Goal: Task Accomplishment & Management: Manage account settings

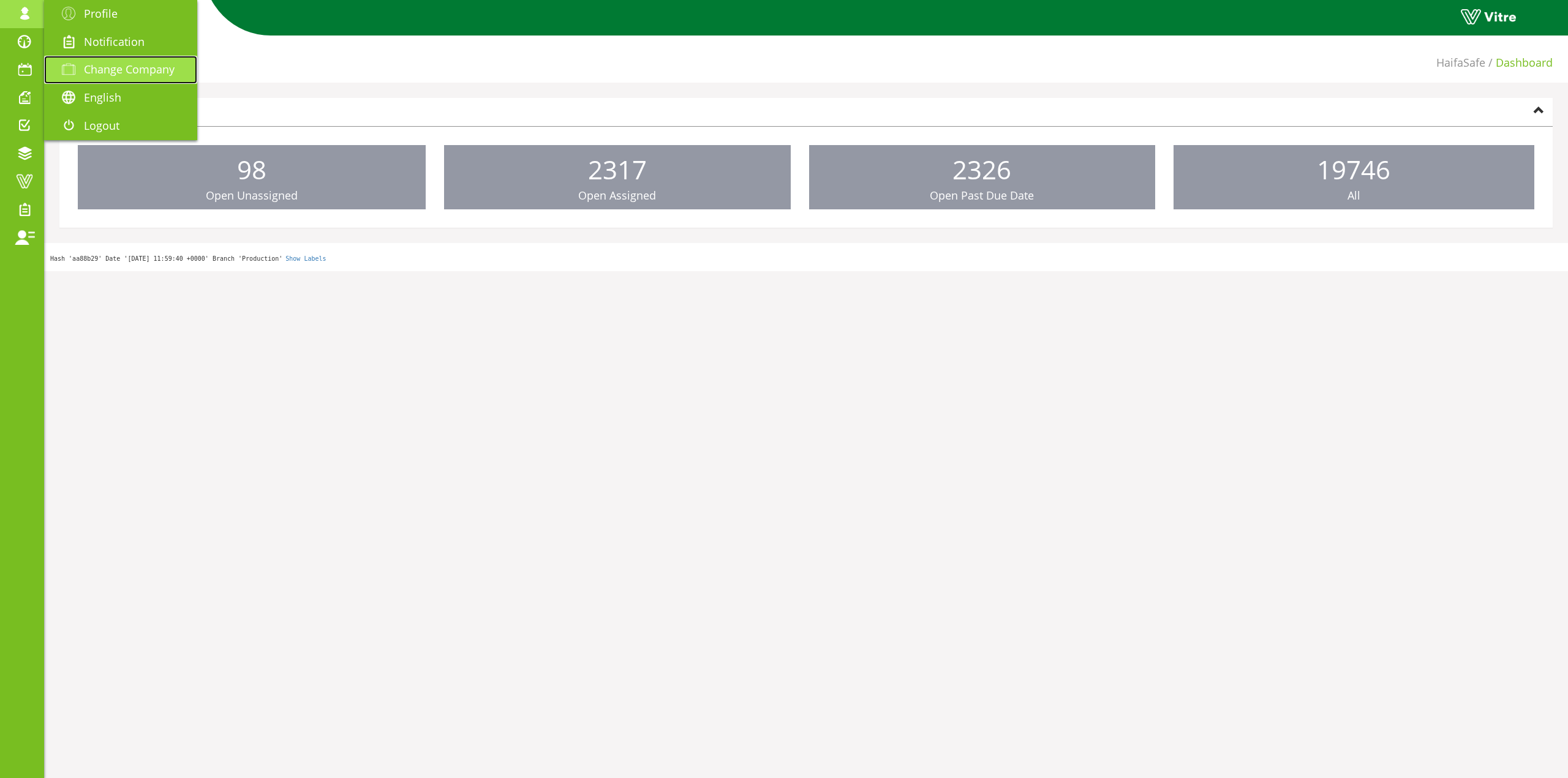
click at [141, 60] on link "Change Company" at bounding box center [120, 69] width 153 height 28
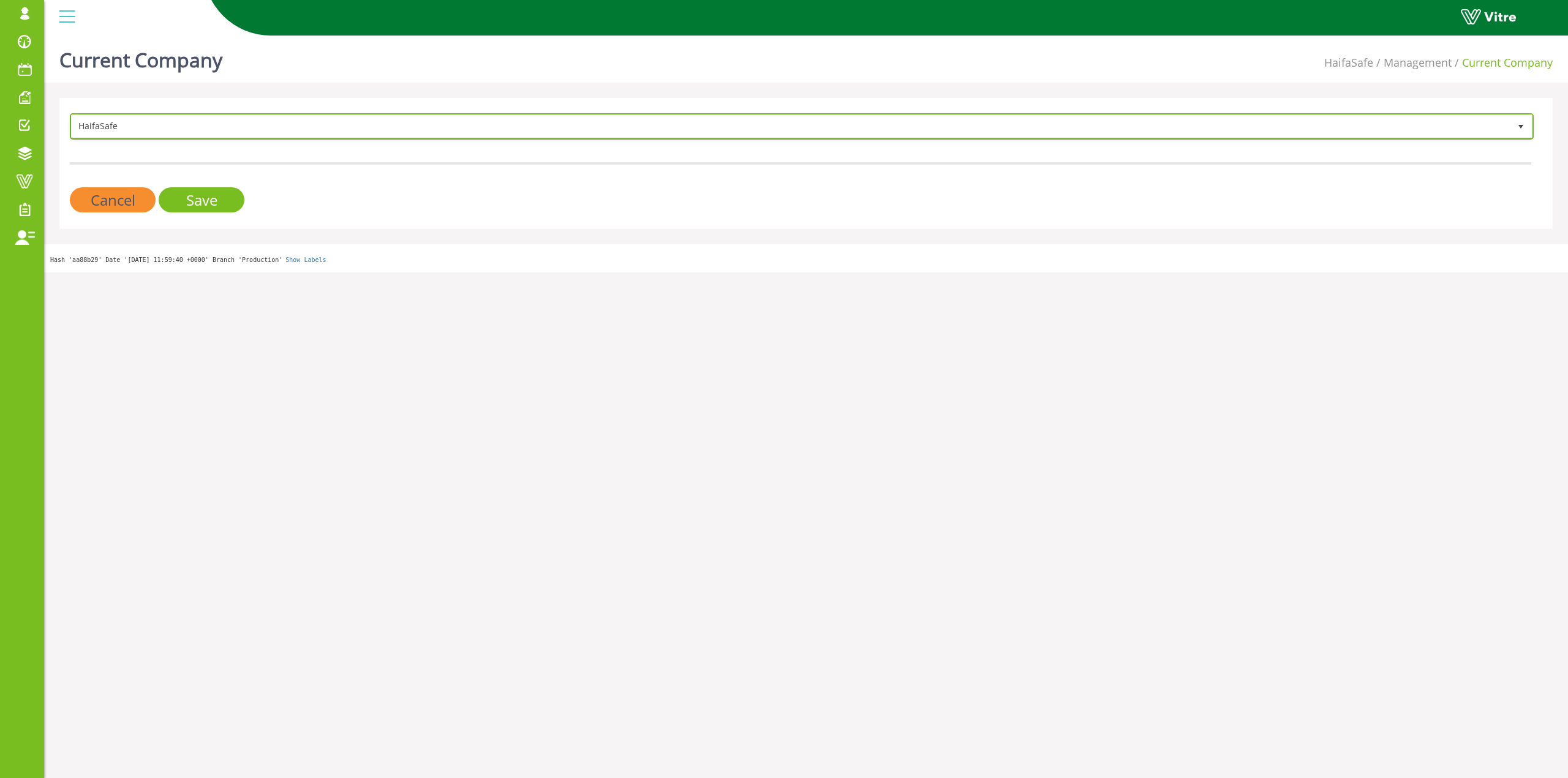
click at [319, 131] on span "HaifaSafe" at bounding box center [791, 126] width 1438 height 22
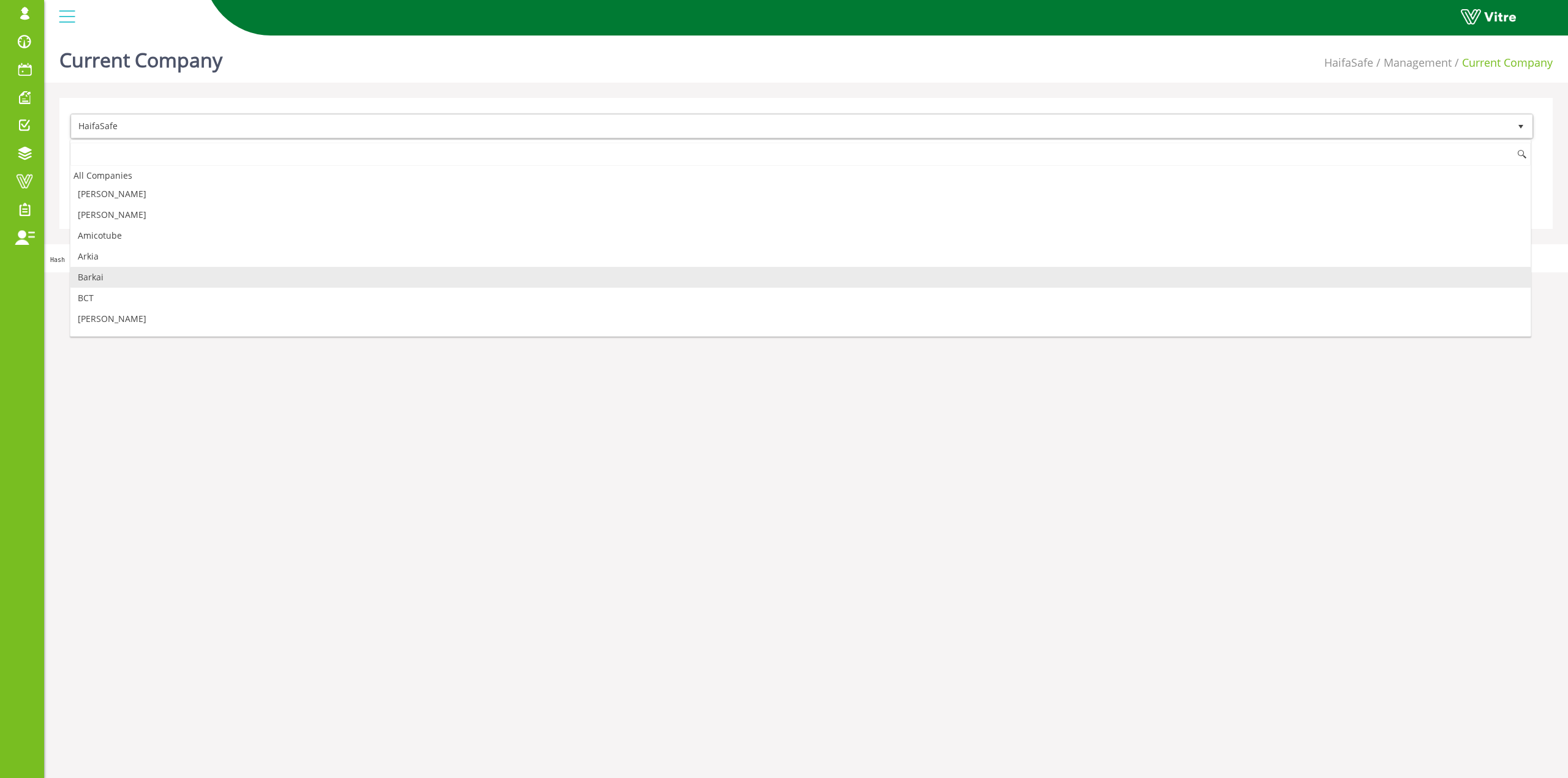
click at [191, 277] on li "Barkai" at bounding box center [800, 277] width 1460 height 20
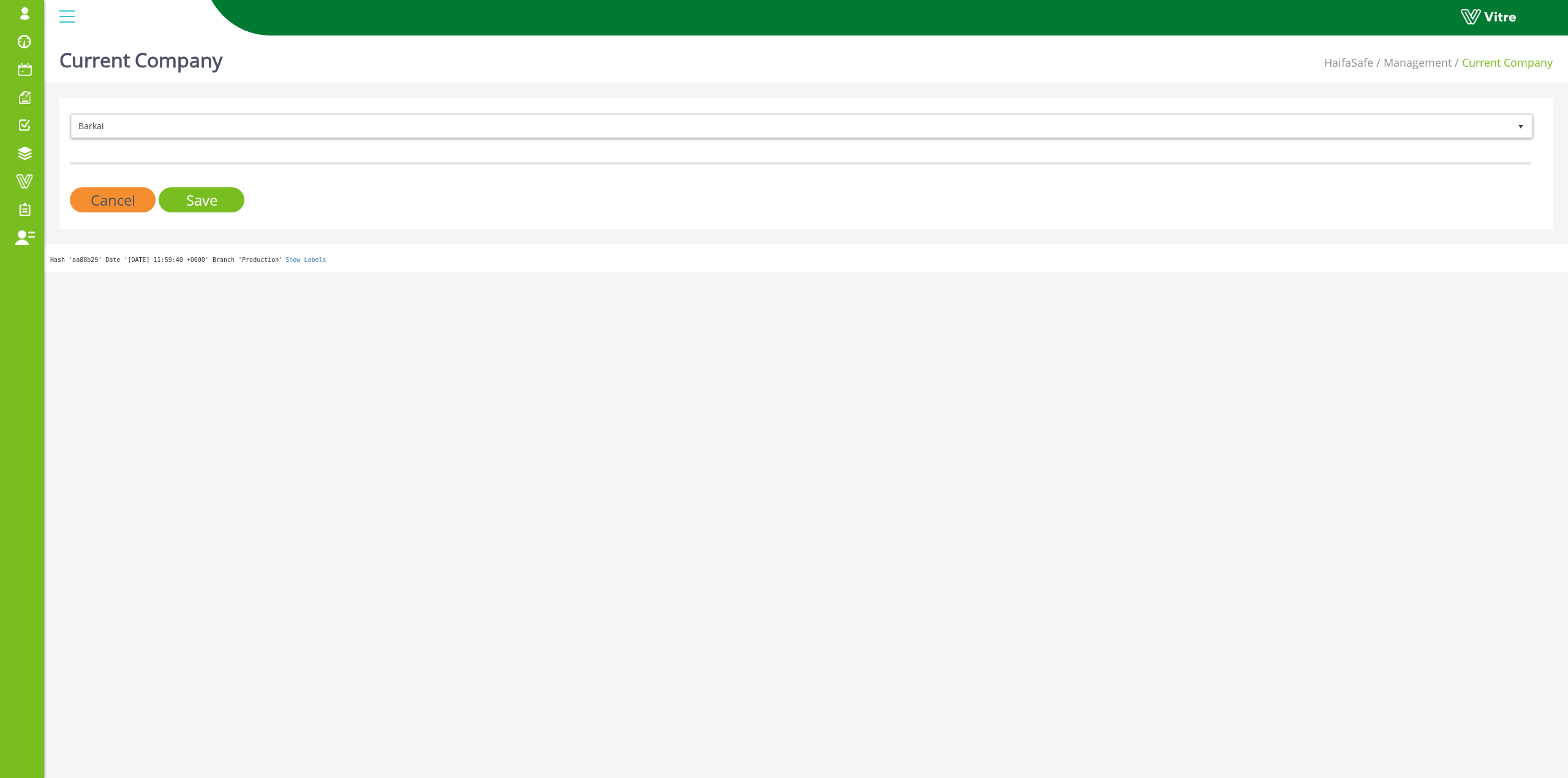
click at [196, 221] on div "Barkai 201 Cancel Save" at bounding box center [806, 163] width 1493 height 131
click at [201, 216] on div "Barkai 201 Cancel Save" at bounding box center [806, 163] width 1493 height 131
click at [204, 213] on div "Barkai 201 Cancel Save" at bounding box center [806, 163] width 1493 height 131
click at [204, 211] on input "Save" at bounding box center [201, 199] width 86 height 25
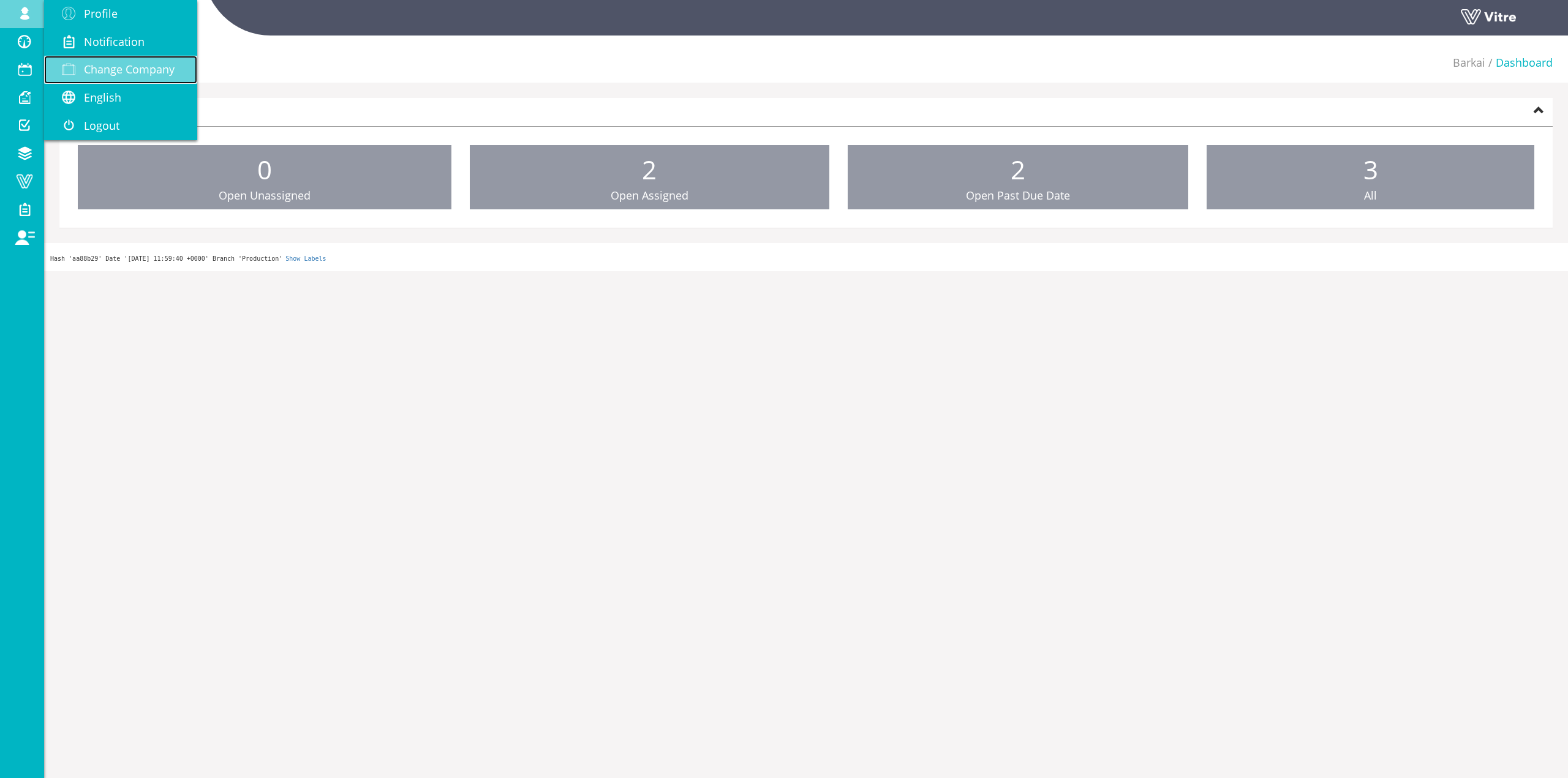
click at [107, 58] on link "Change Company" at bounding box center [120, 69] width 153 height 28
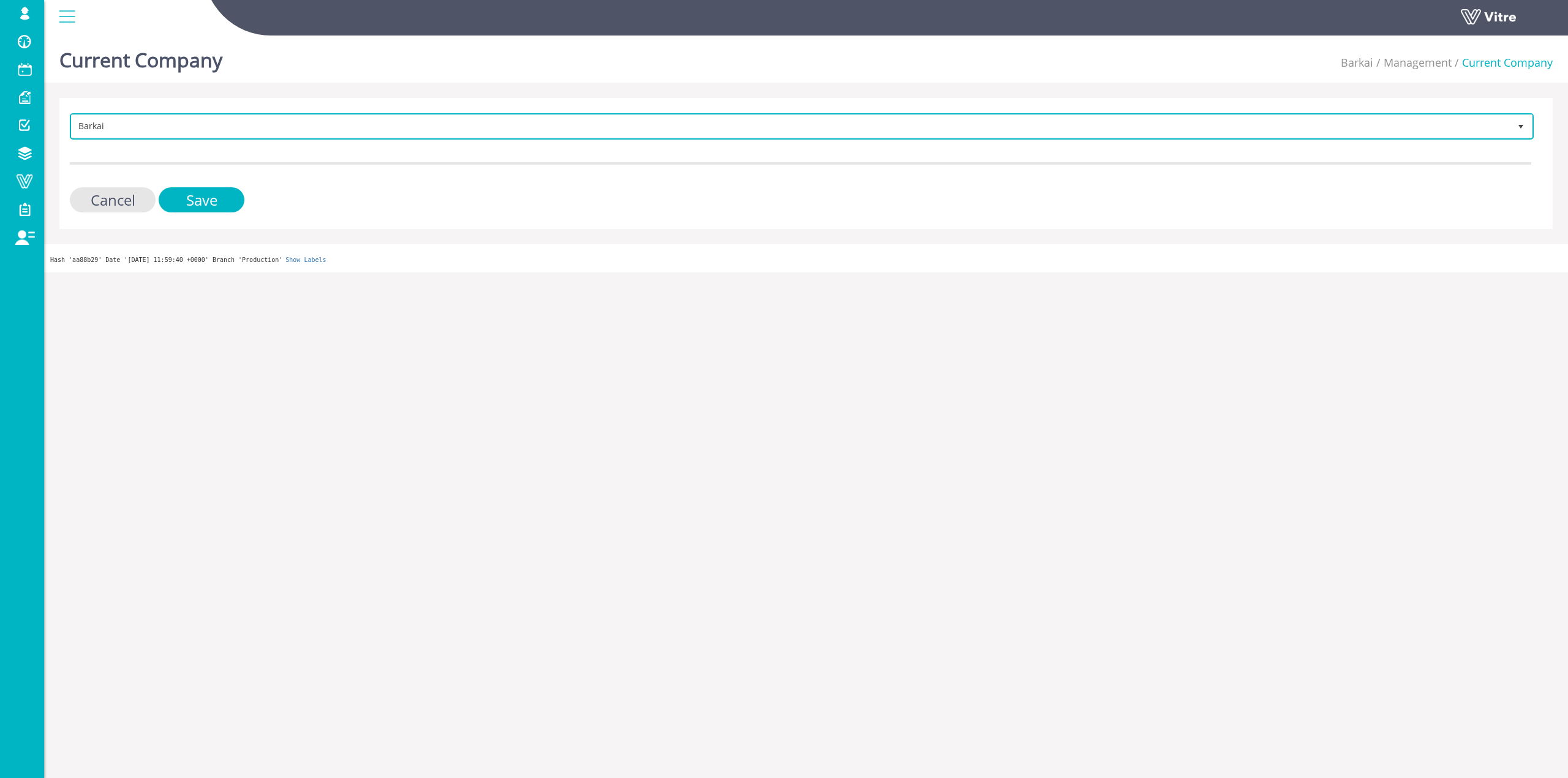
click at [180, 119] on span "Barkai" at bounding box center [791, 126] width 1438 height 22
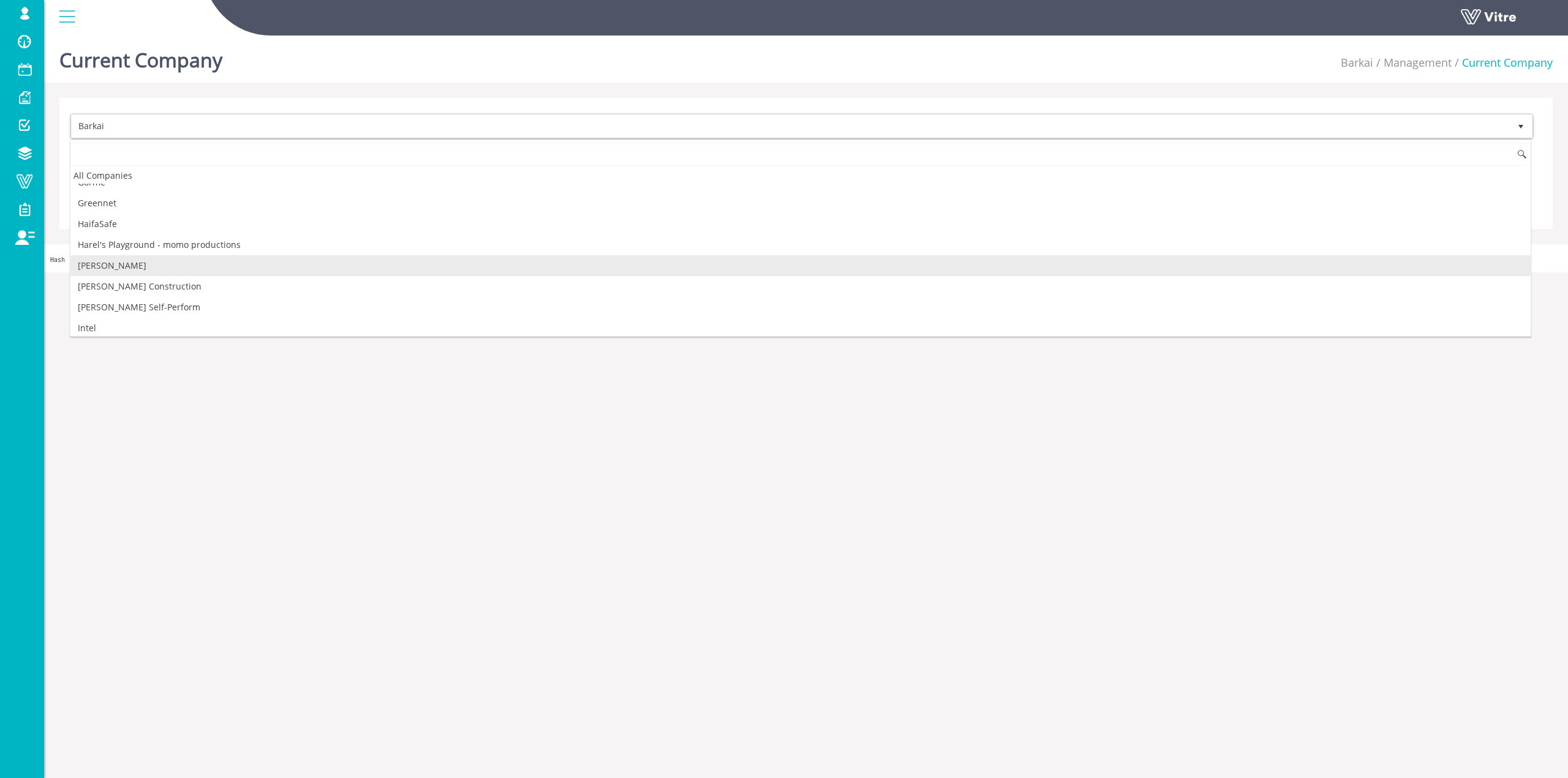
scroll to position [551, 0]
click at [148, 273] on li "[PERSON_NAME] Construction" at bounding box center [800, 267] width 1460 height 20
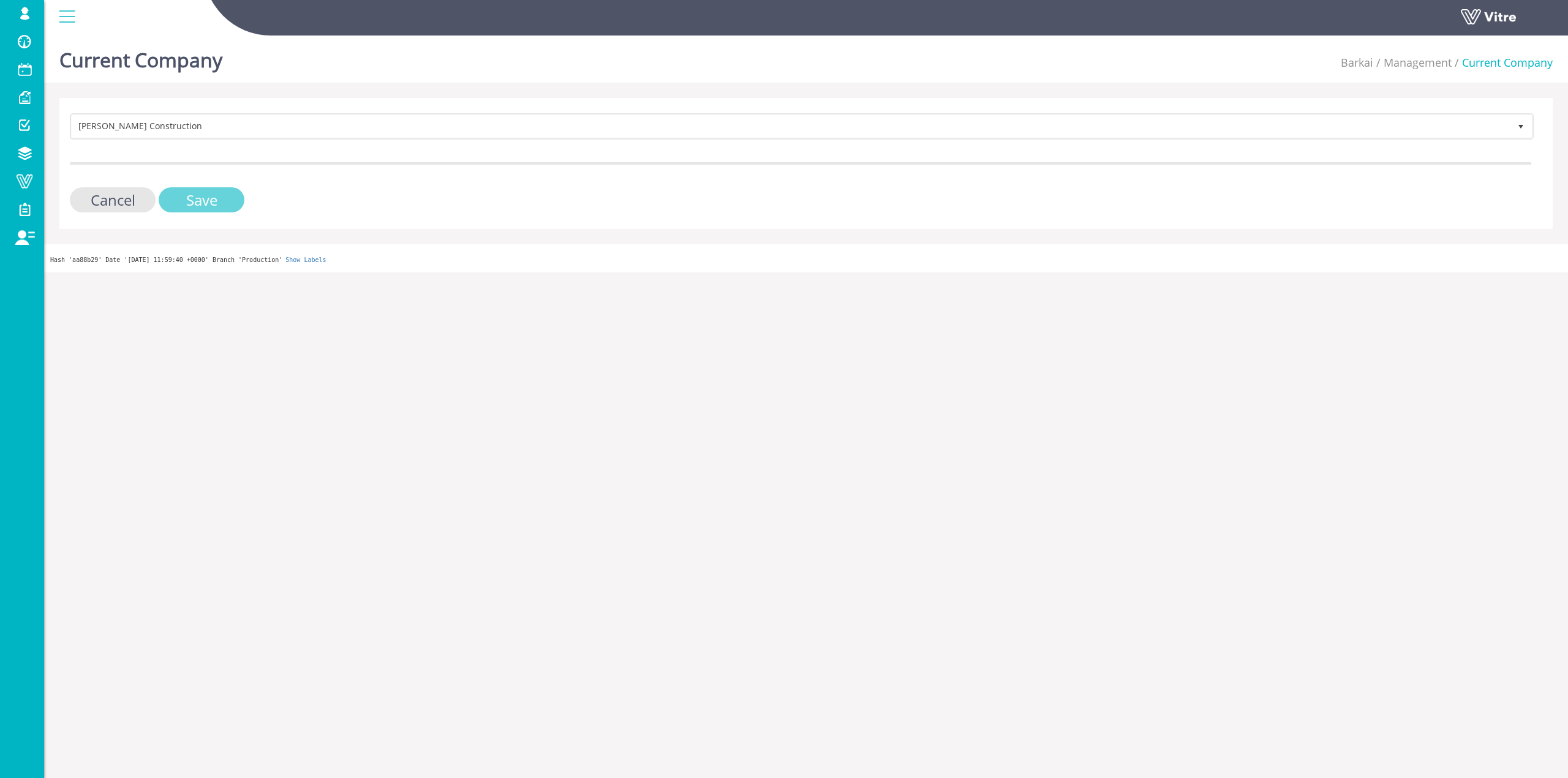
click at [183, 208] on input "Save" at bounding box center [201, 199] width 86 height 25
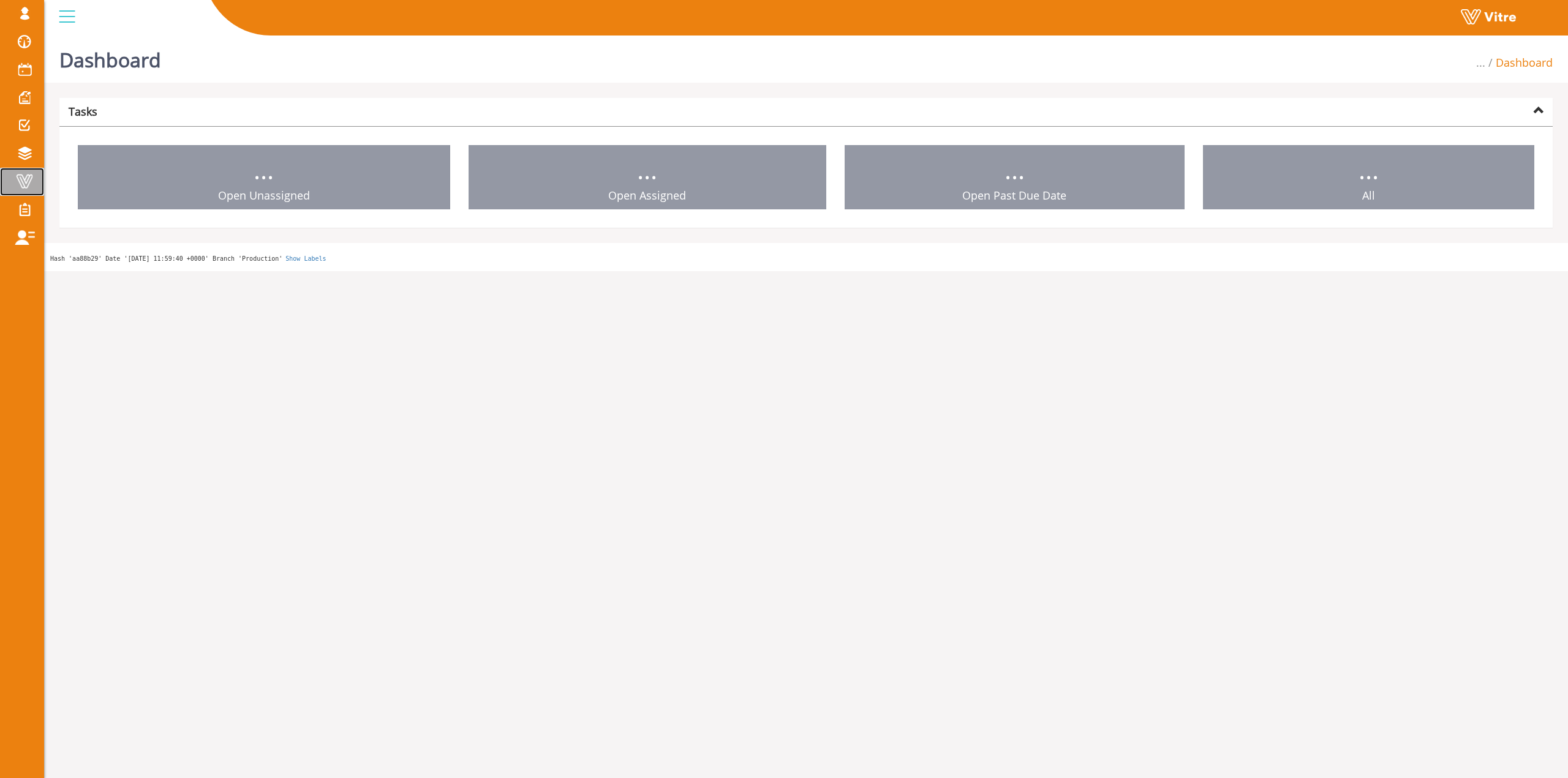
drag, startPoint x: 0, startPoint y: 0, endPoint x: 27, endPoint y: 176, distance: 178.1
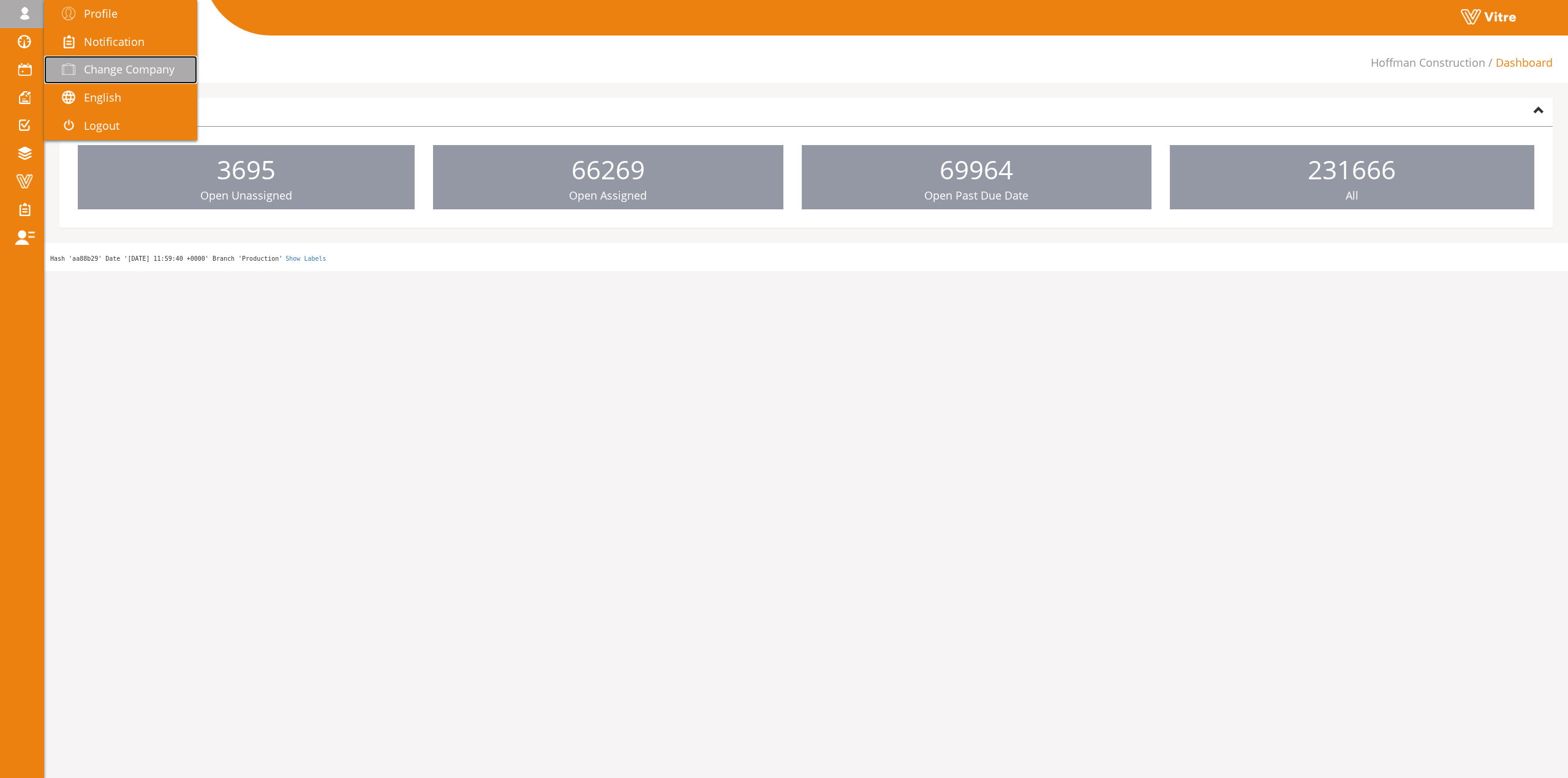
click at [92, 62] on span "Change Company" at bounding box center [129, 69] width 91 height 15
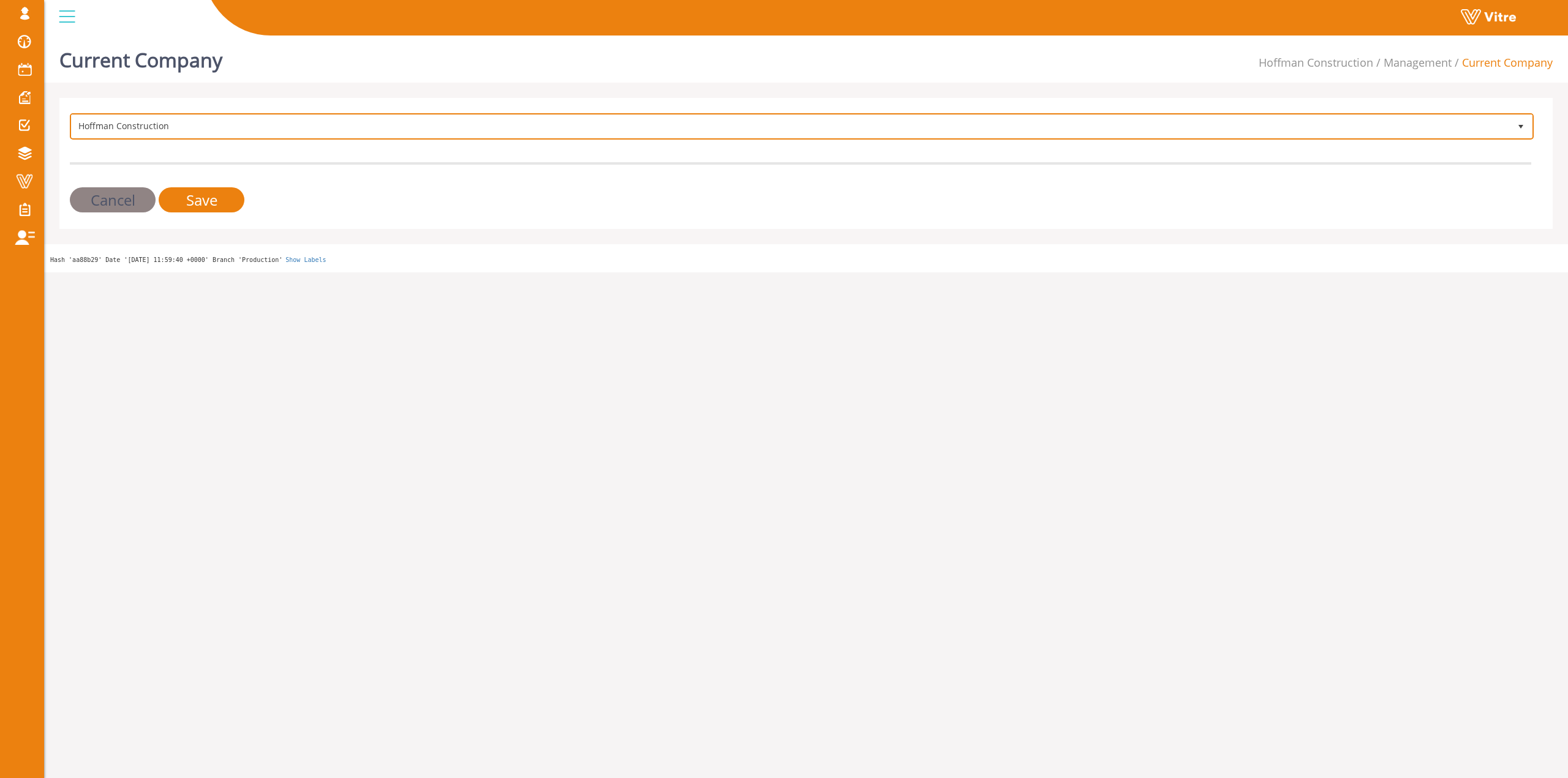
click at [197, 136] on span "Hoffman Construction" at bounding box center [802, 126] width 1462 height 23
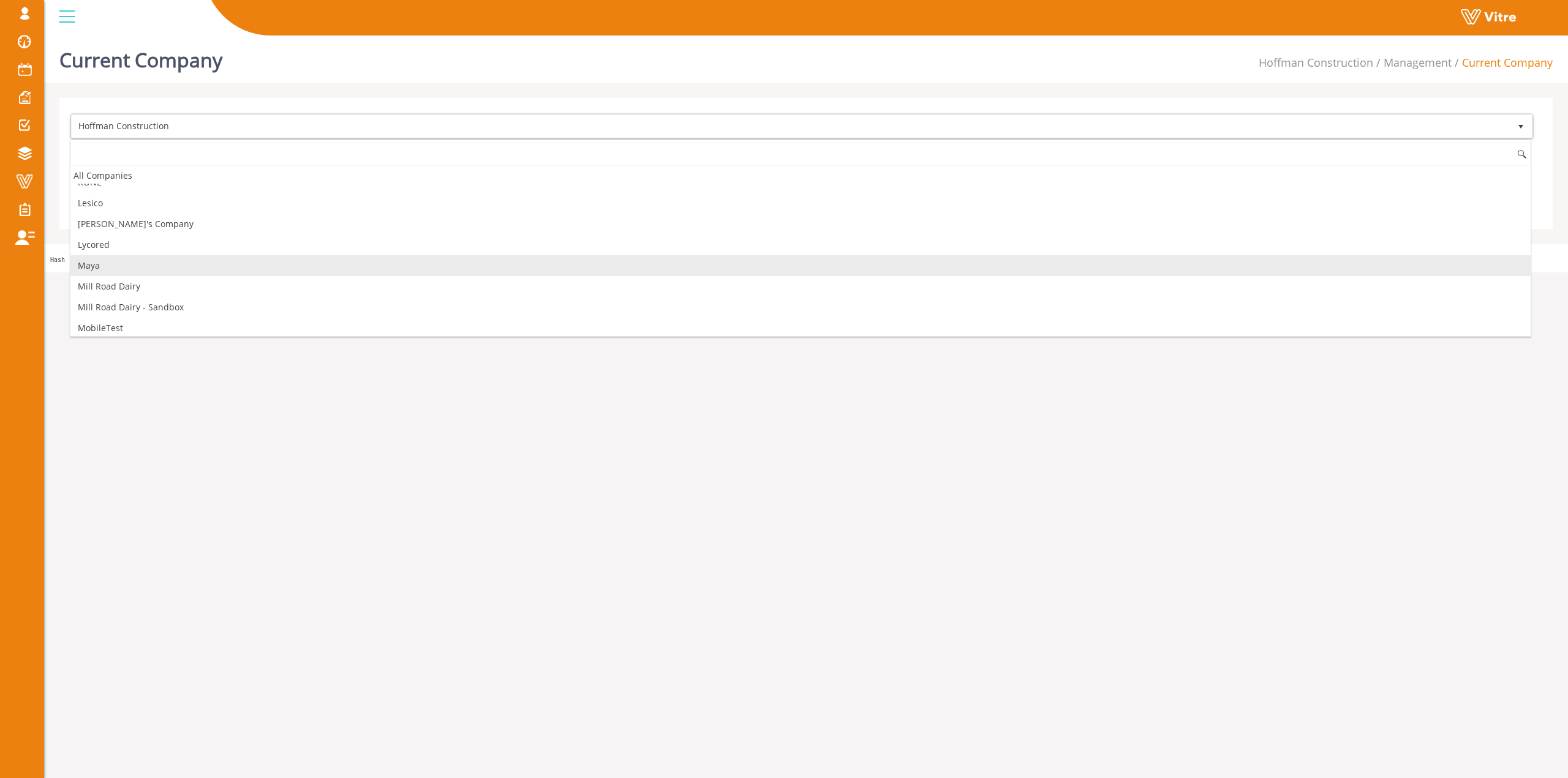
scroll to position [802, 0]
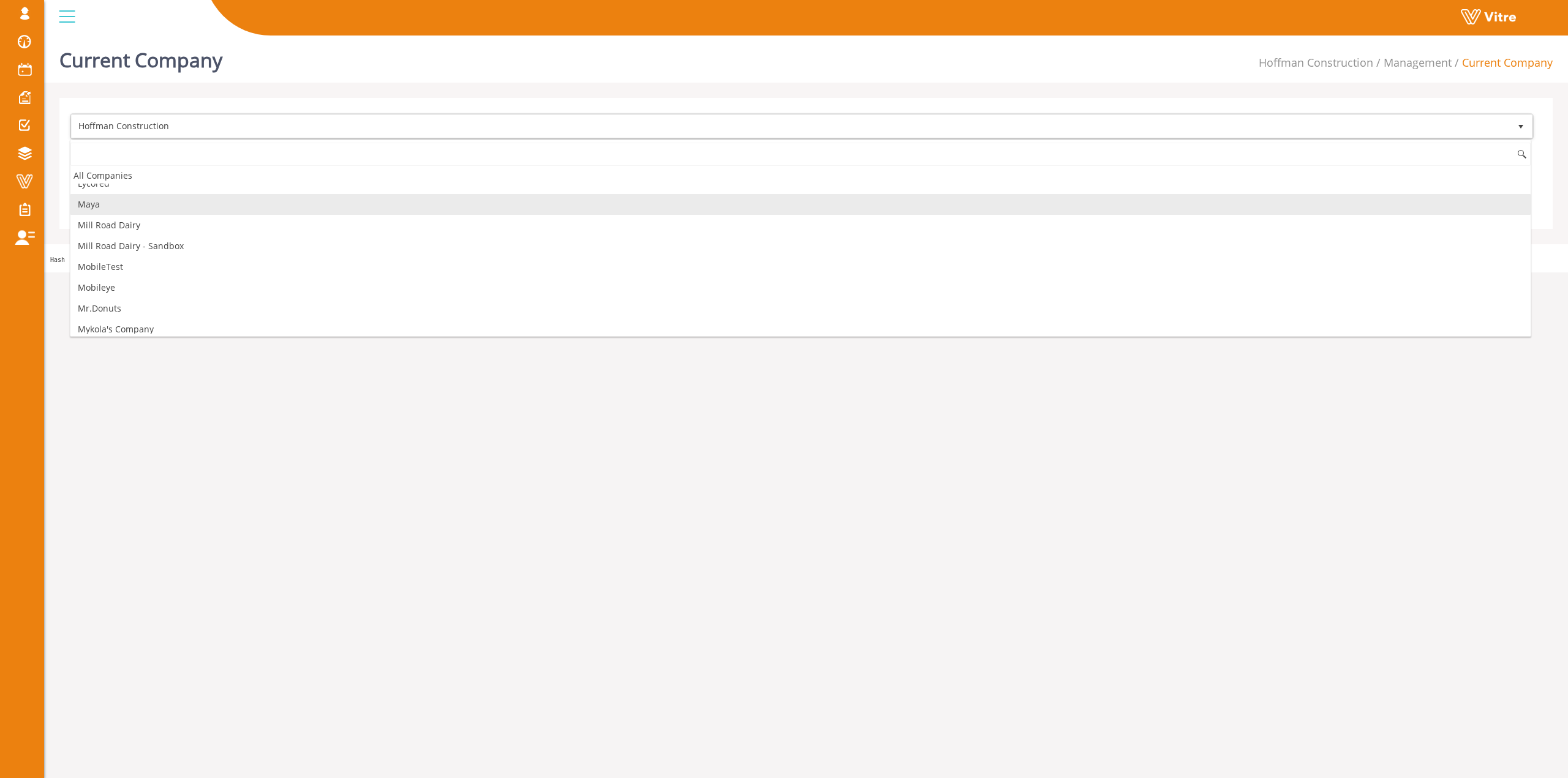
click at [216, 208] on li "Maya" at bounding box center [800, 203] width 1460 height 20
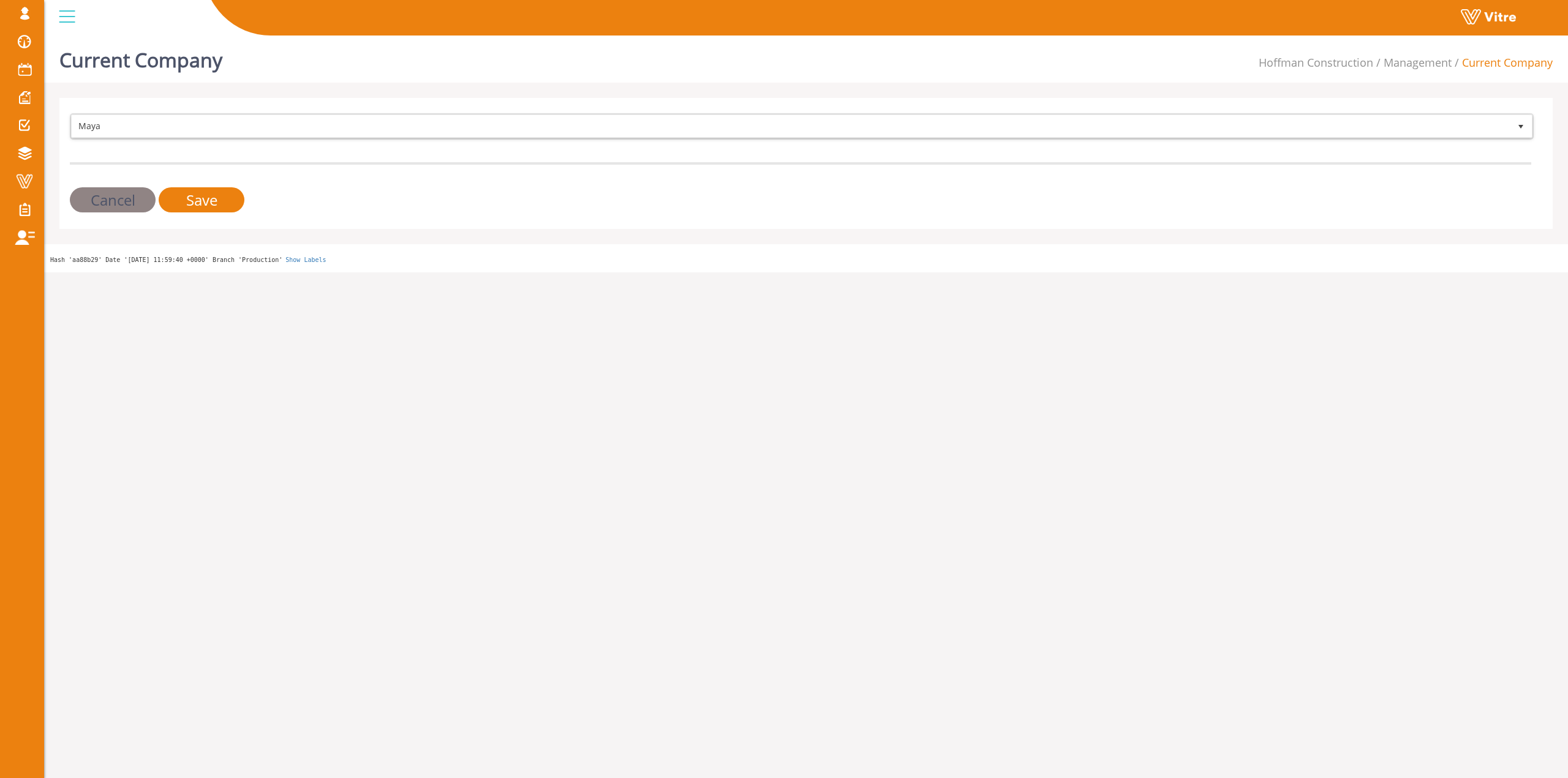
click at [215, 216] on div "Maya 246 Cancel Save" at bounding box center [806, 163] width 1493 height 131
click at [215, 208] on input "Save" at bounding box center [201, 199] width 86 height 25
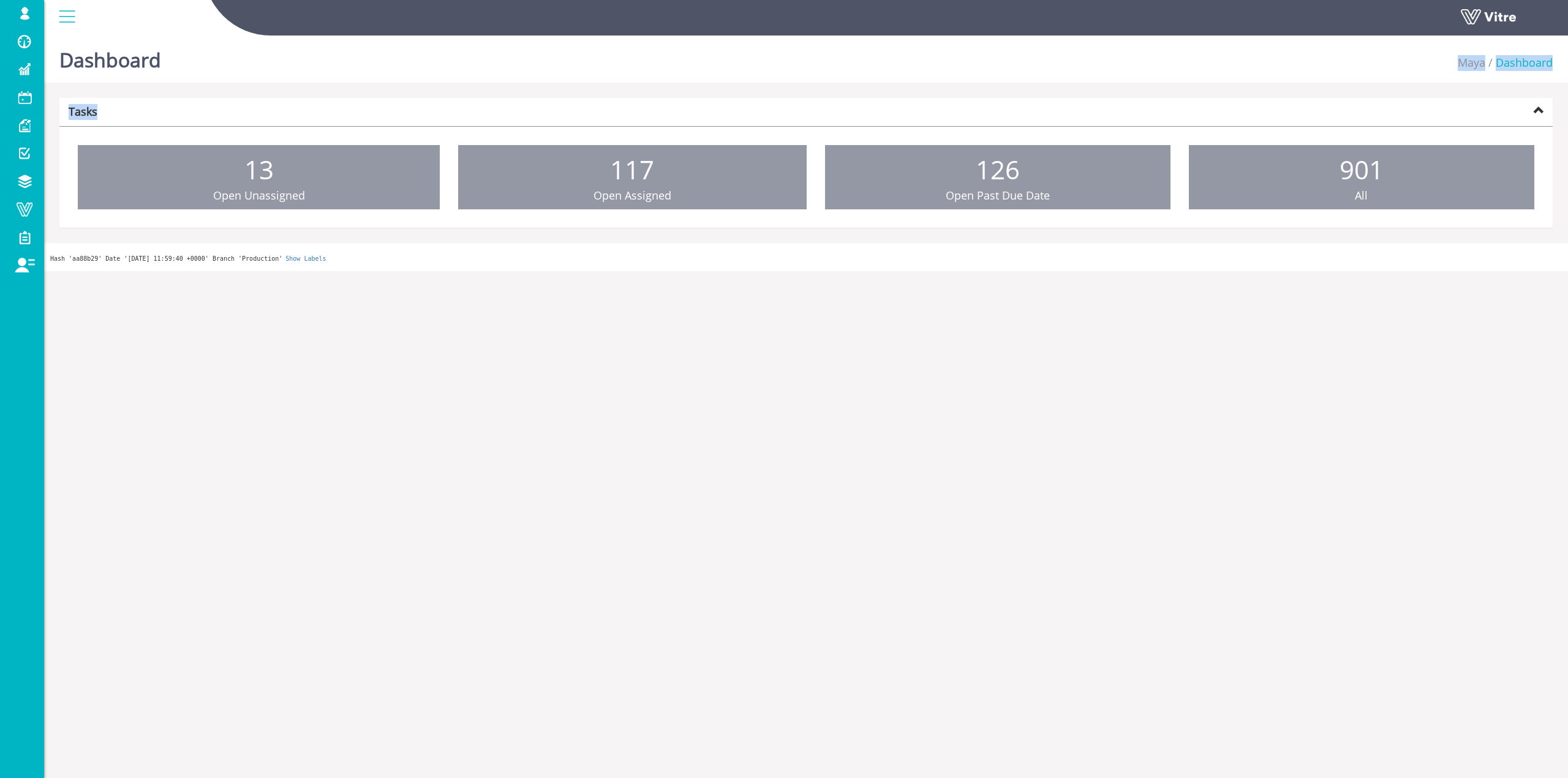
drag, startPoint x: 267, startPoint y: 78, endPoint x: 244, endPoint y: 89, distance: 25.5
click at [244, 89] on div "Dashboard Maya Dashboard Tasks 13 Open Unassigned 117 Open Assigned 126 Open Pa…" at bounding box center [806, 150] width 1524 height 240
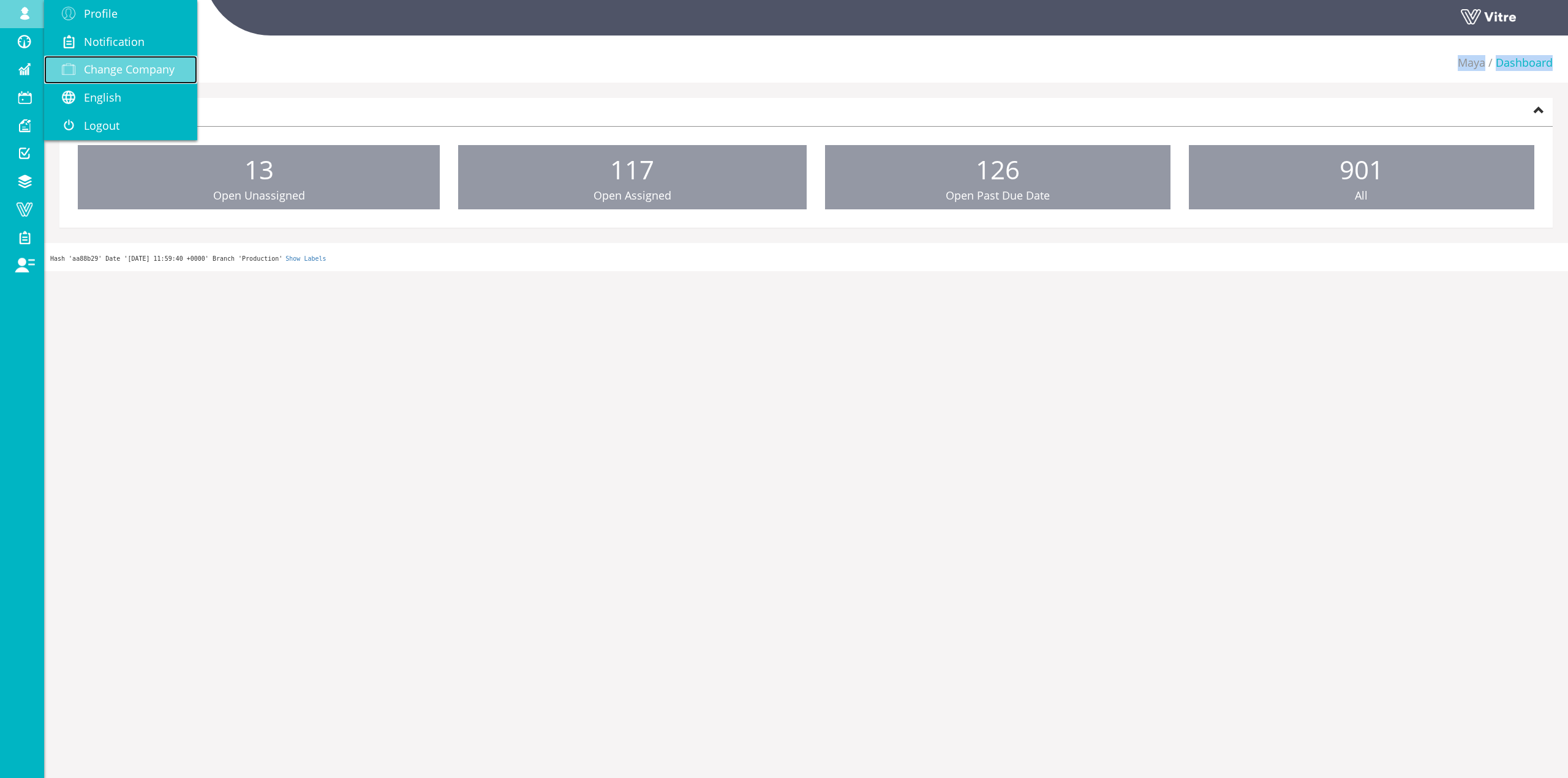
click at [138, 74] on span "Change Company" at bounding box center [129, 69] width 91 height 15
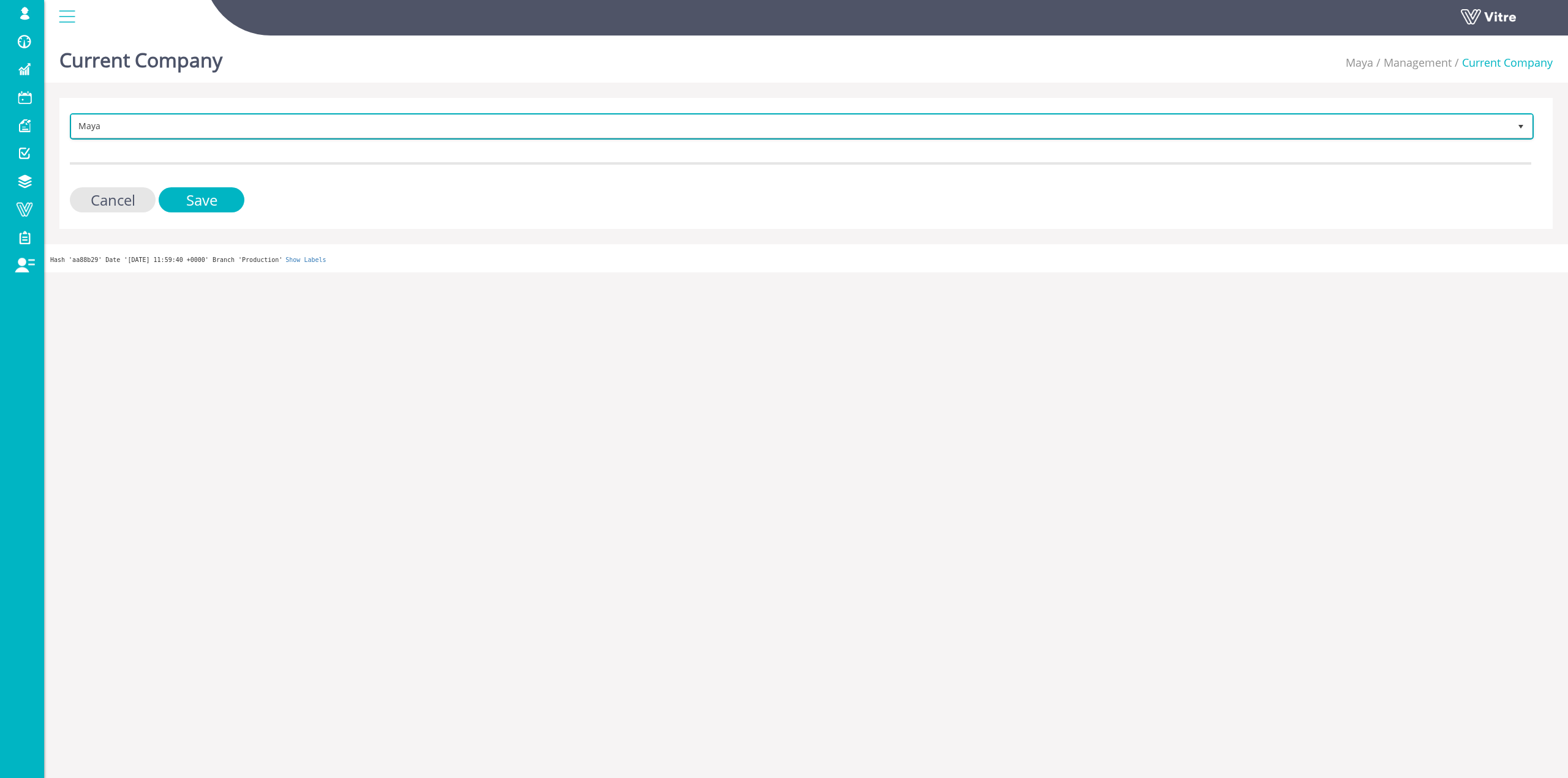
click at [368, 128] on span "Maya" at bounding box center [791, 126] width 1438 height 22
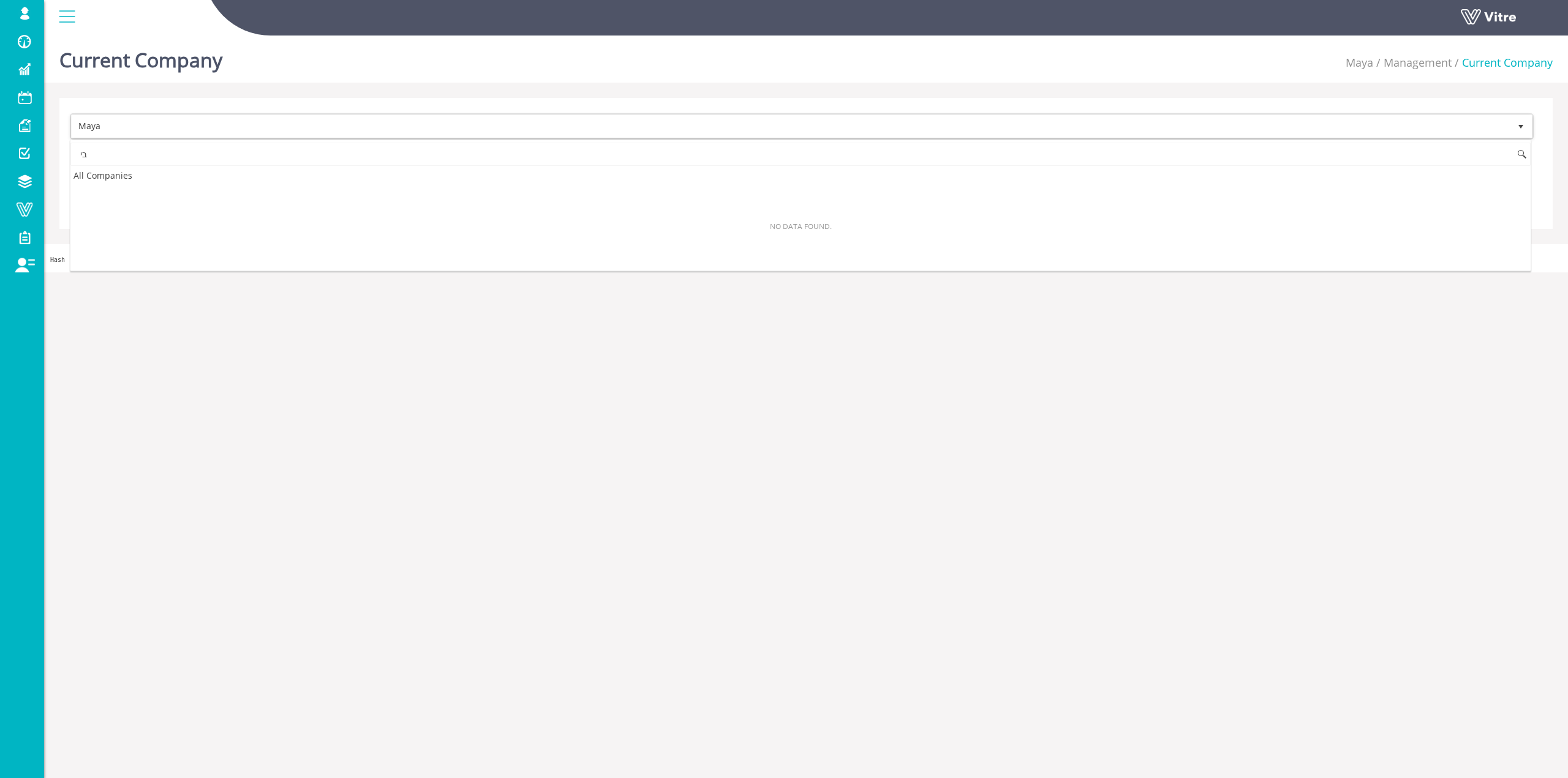
type input "ב"
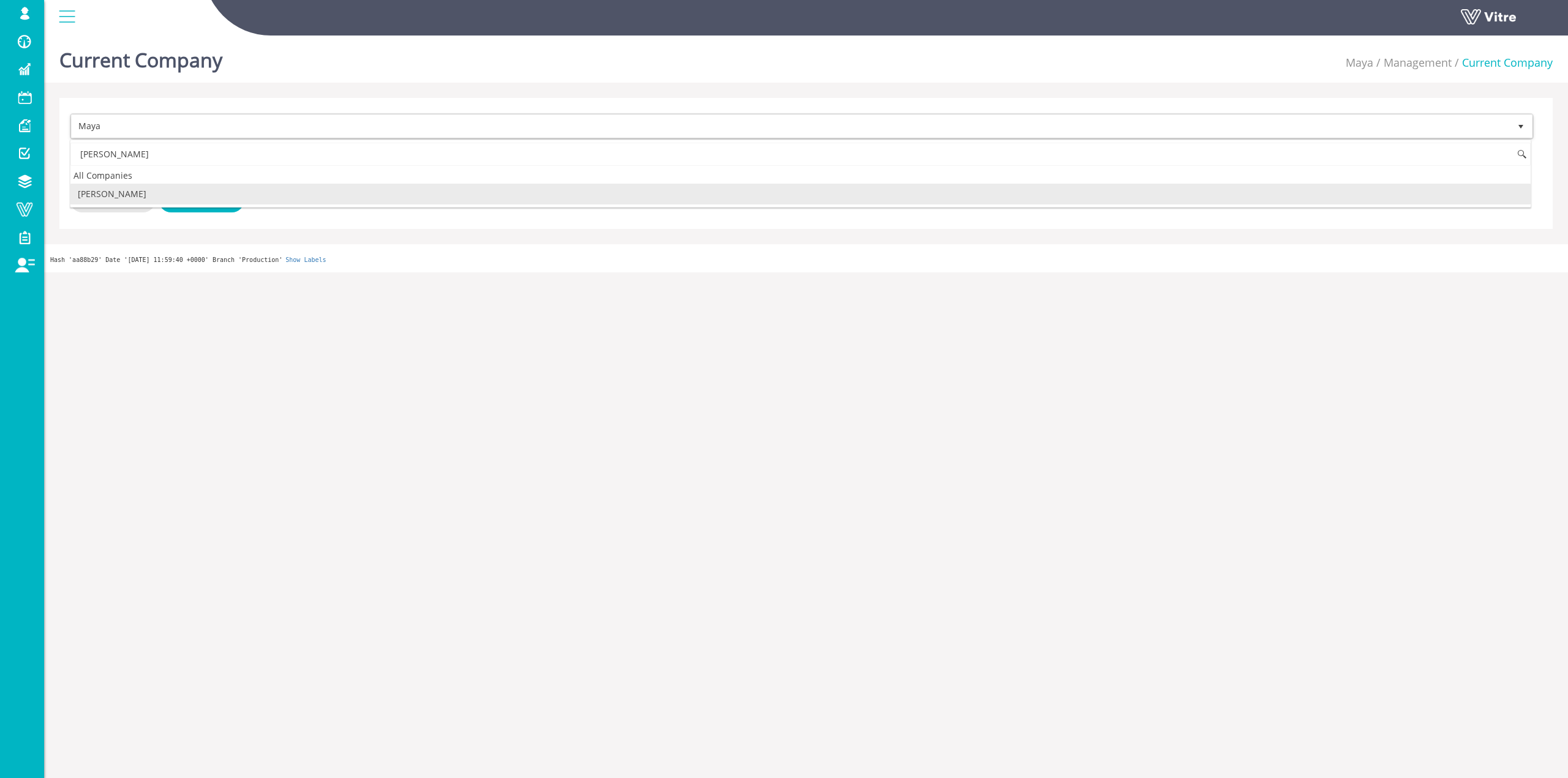
click at [142, 191] on li "[PERSON_NAME]" at bounding box center [800, 194] width 1460 height 20
type input "כרמל"
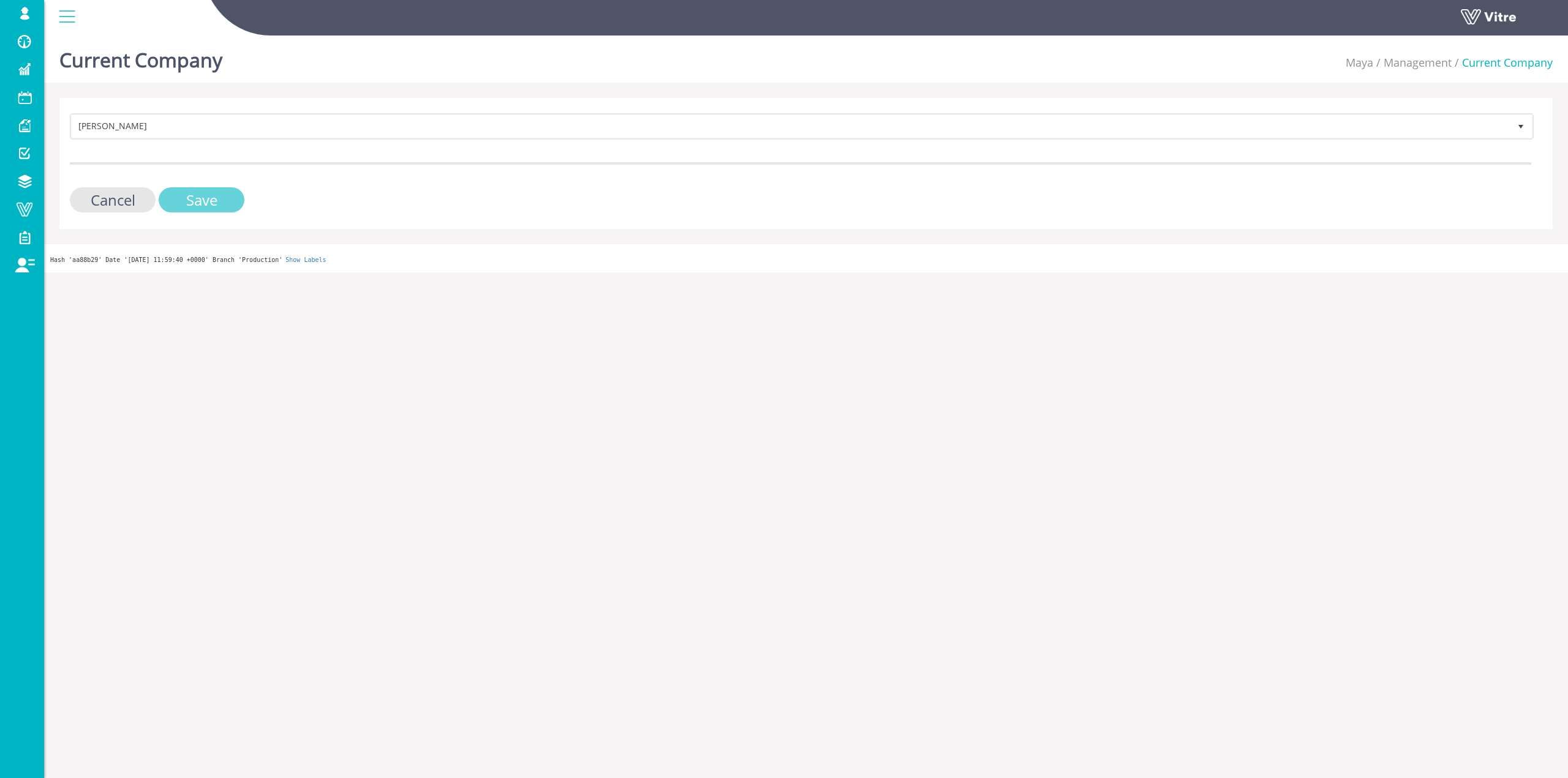
click at [172, 194] on input "Save" at bounding box center [201, 199] width 86 height 25
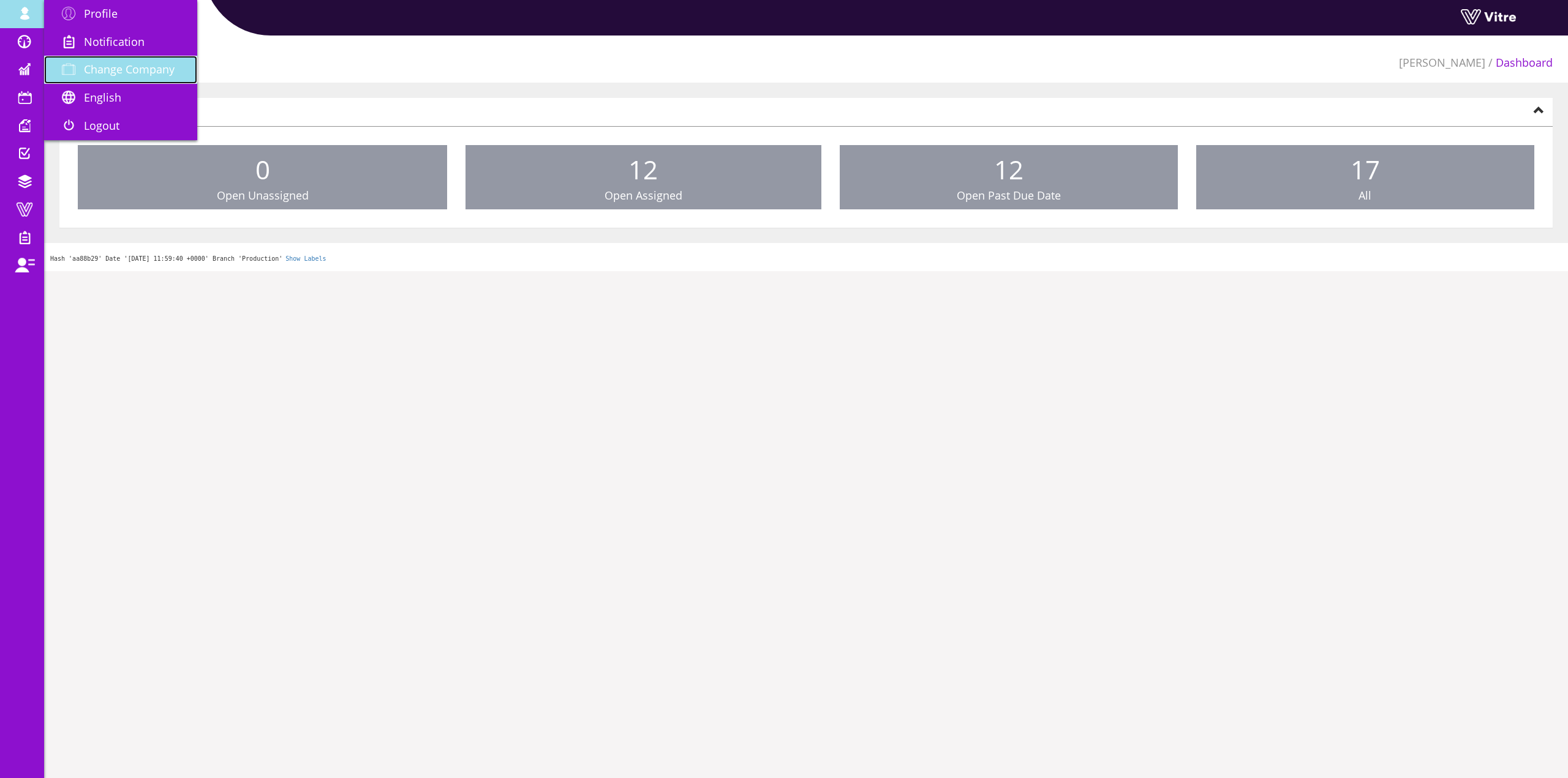
click at [78, 63] on span at bounding box center [68, 69] width 30 height 15
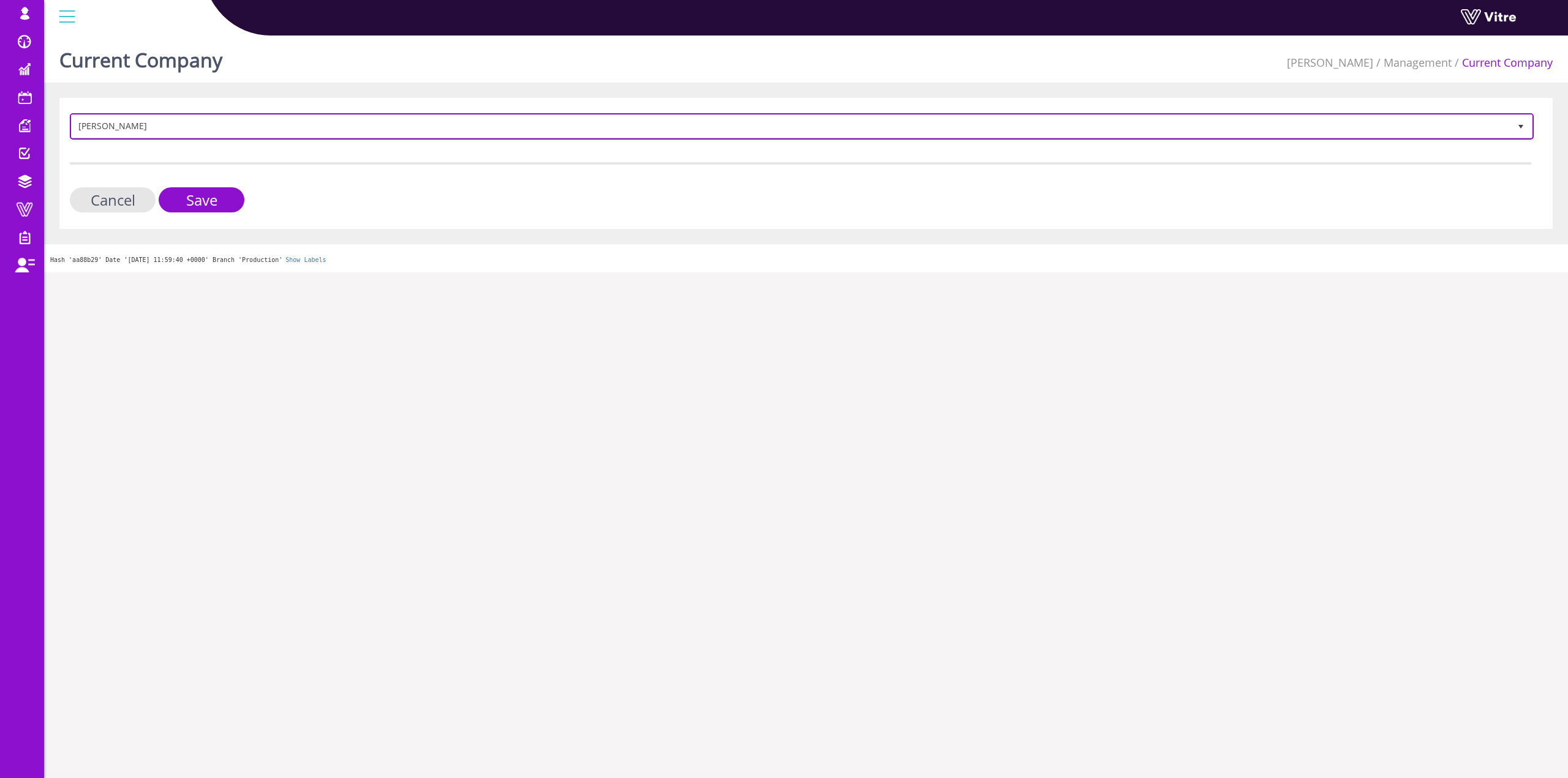
click at [133, 123] on span "[PERSON_NAME]" at bounding box center [791, 126] width 1438 height 22
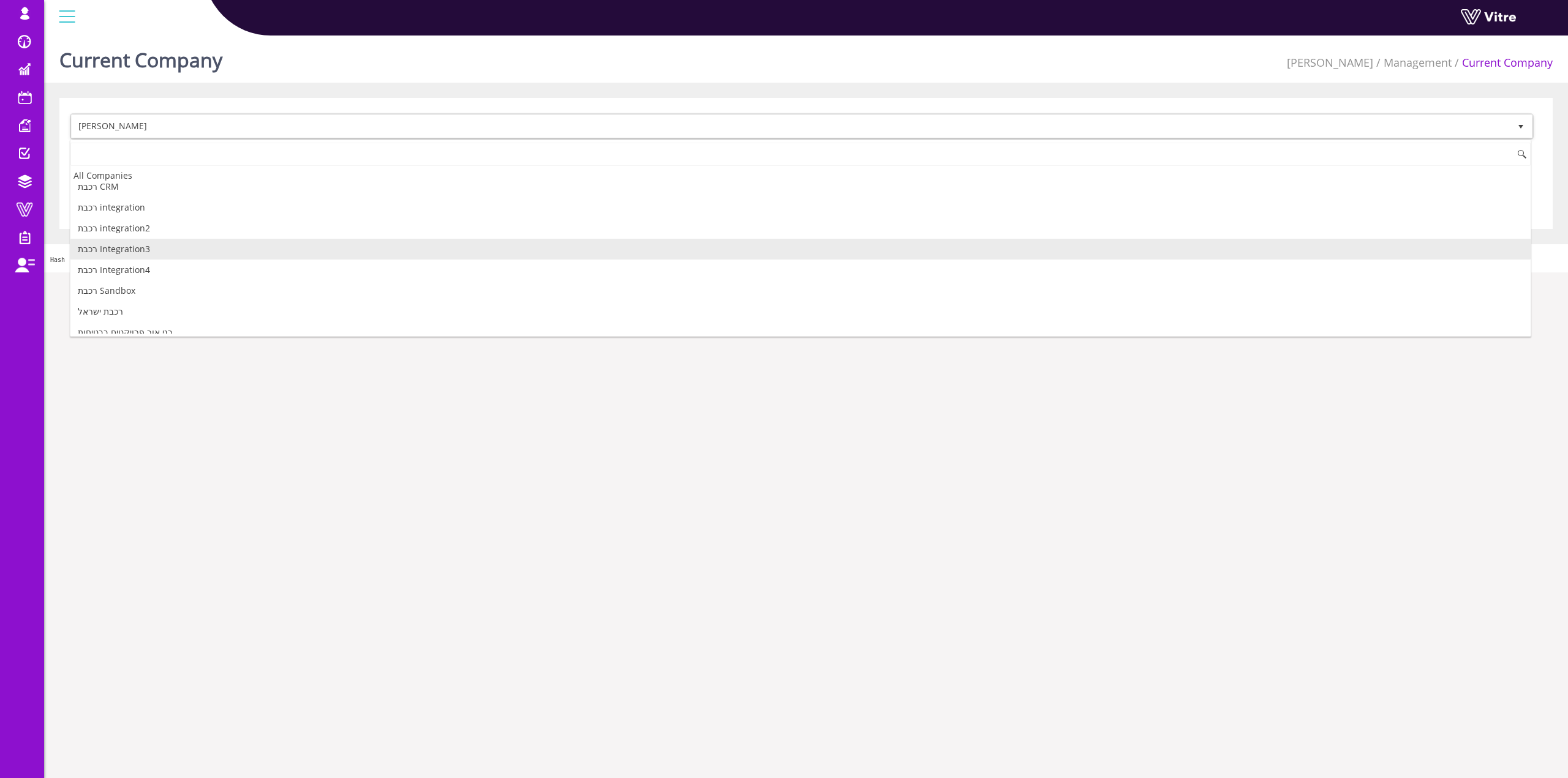
scroll to position [2424, 0]
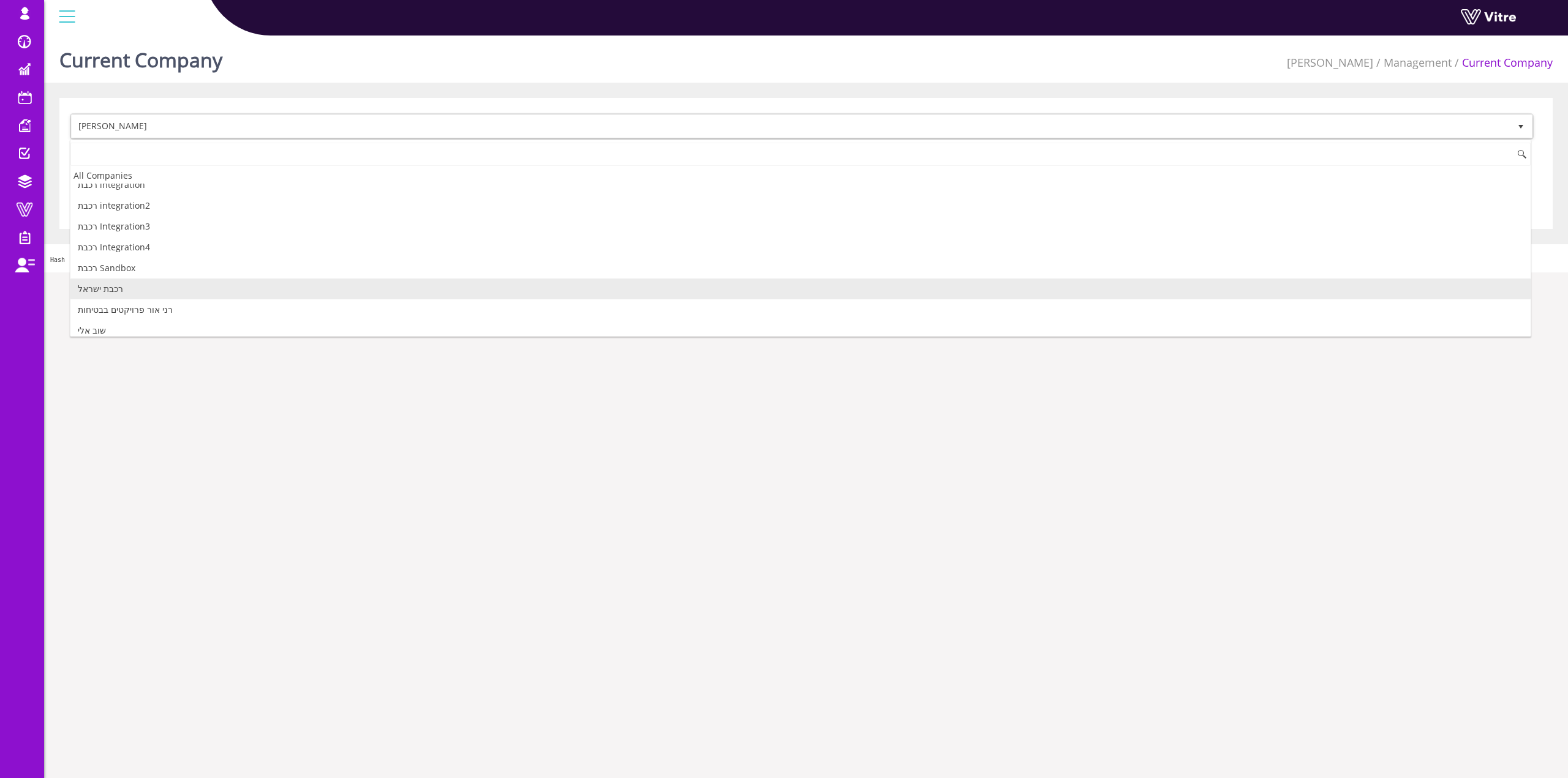
click at [168, 289] on li "רכבת ישראל" at bounding box center [800, 288] width 1460 height 20
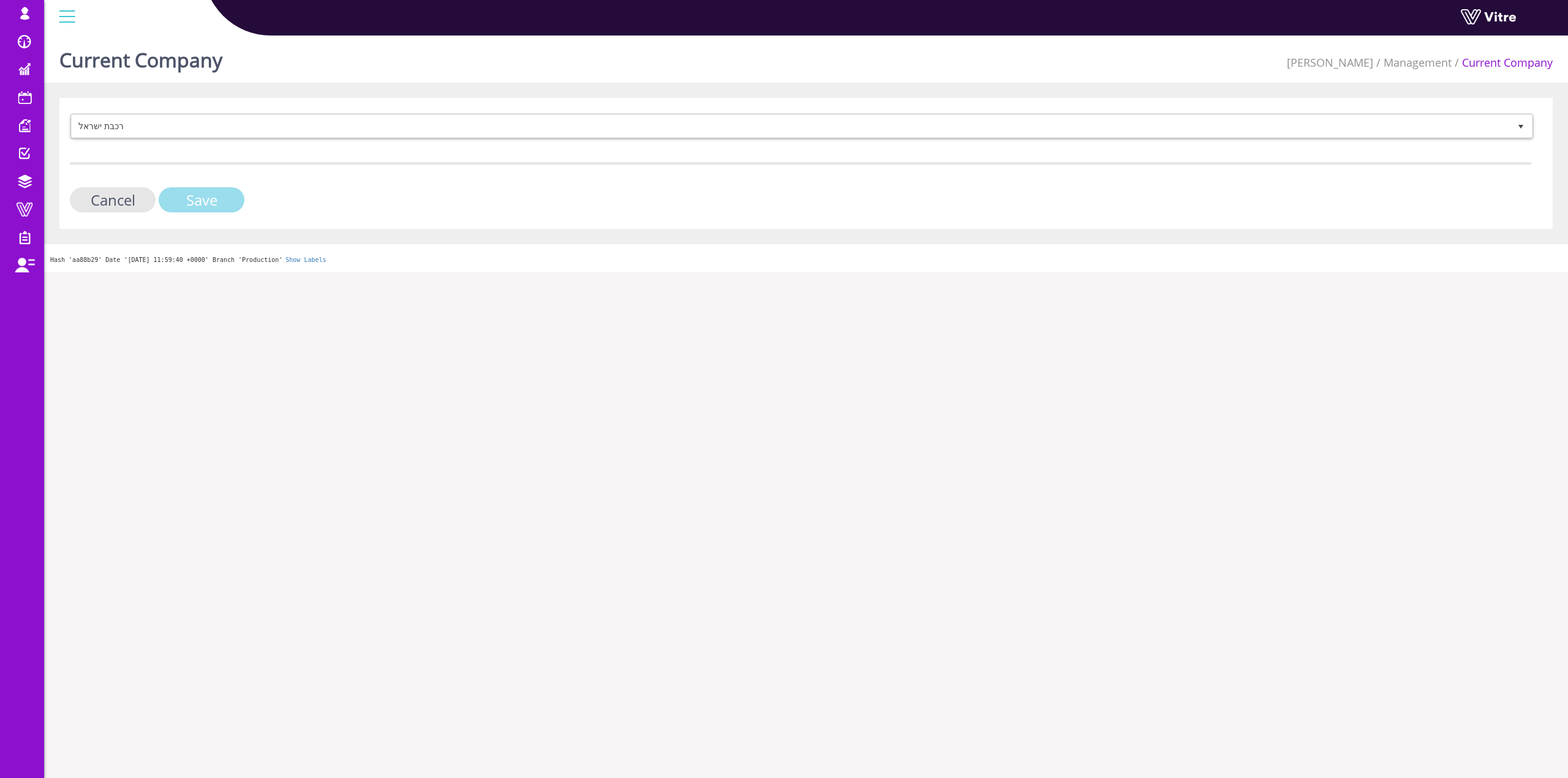
click at [170, 211] on input "Save" at bounding box center [201, 199] width 86 height 25
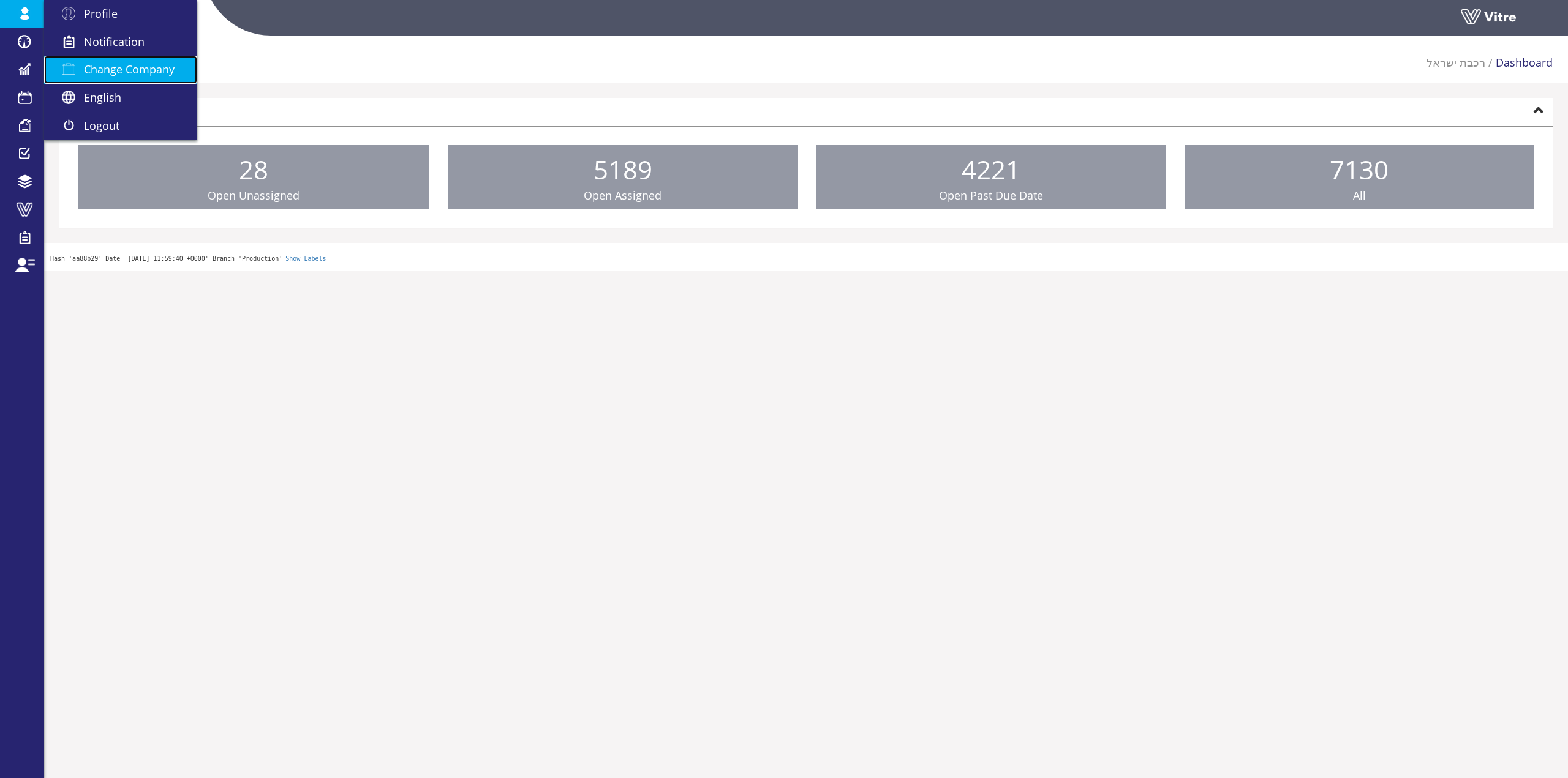
click at [84, 69] on span "Change Company" at bounding box center [129, 69] width 91 height 15
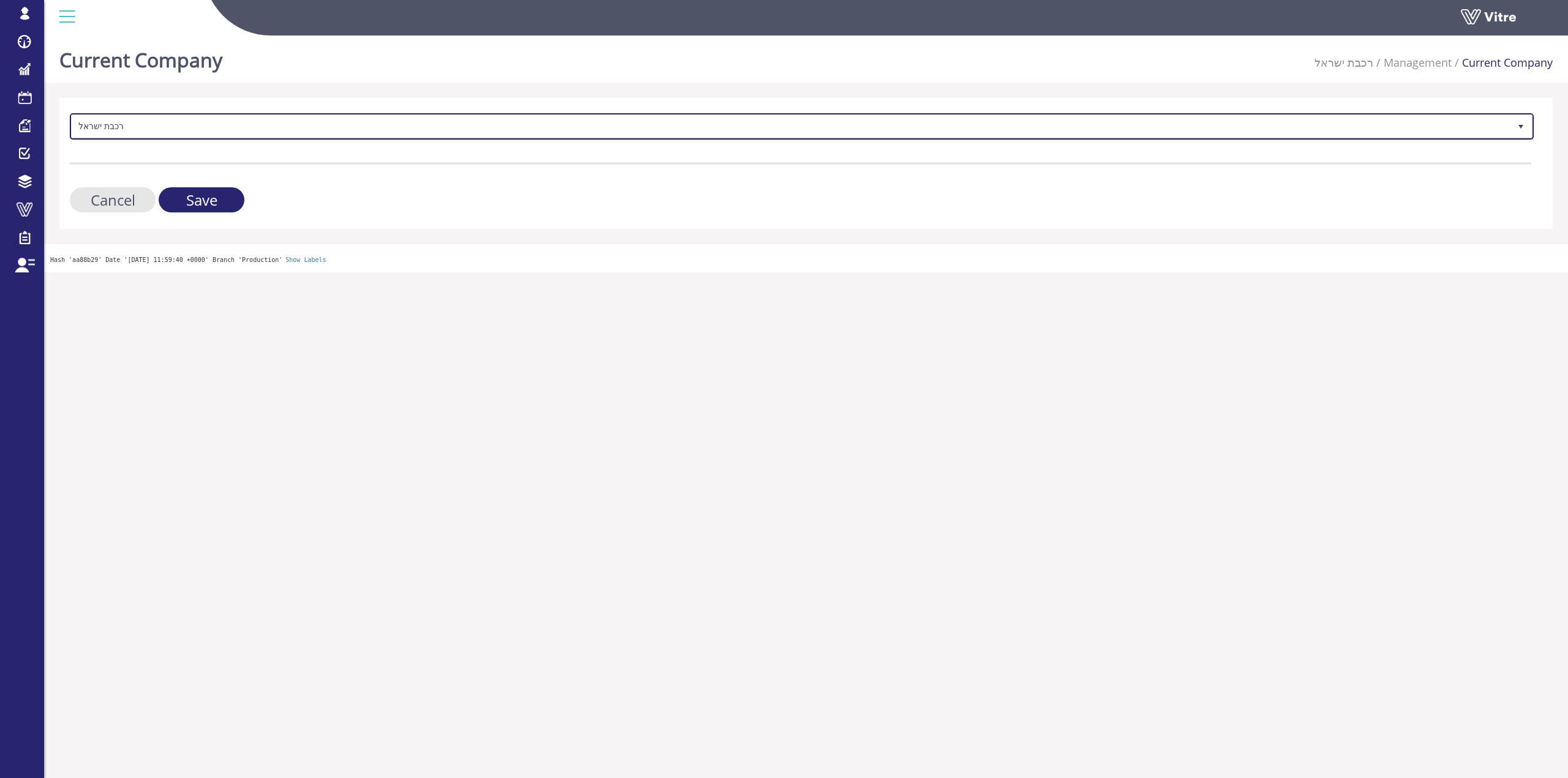
click at [240, 126] on span "רכבת ישראל" at bounding box center [791, 126] width 1438 height 22
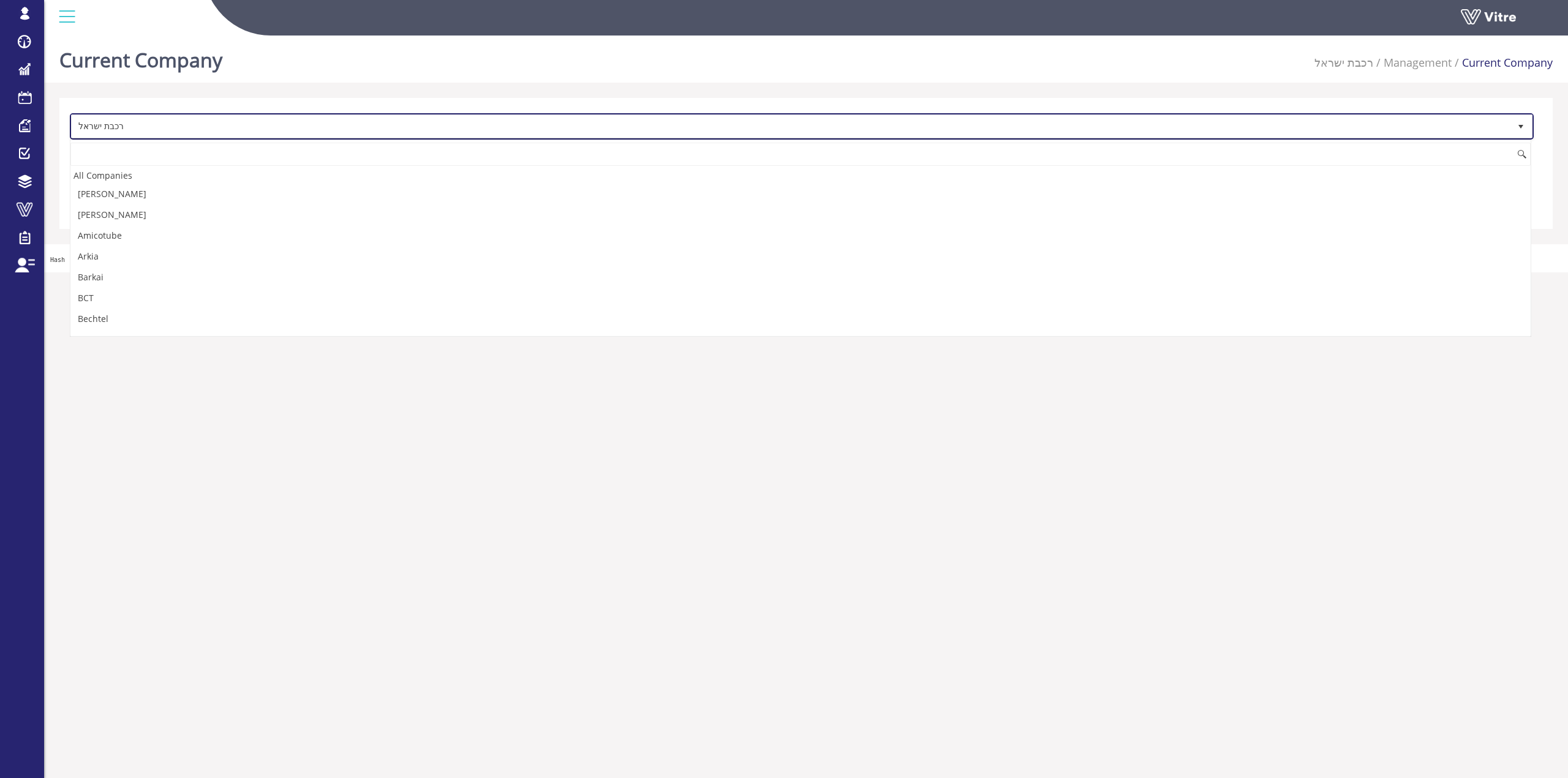
scroll to position [2390, 0]
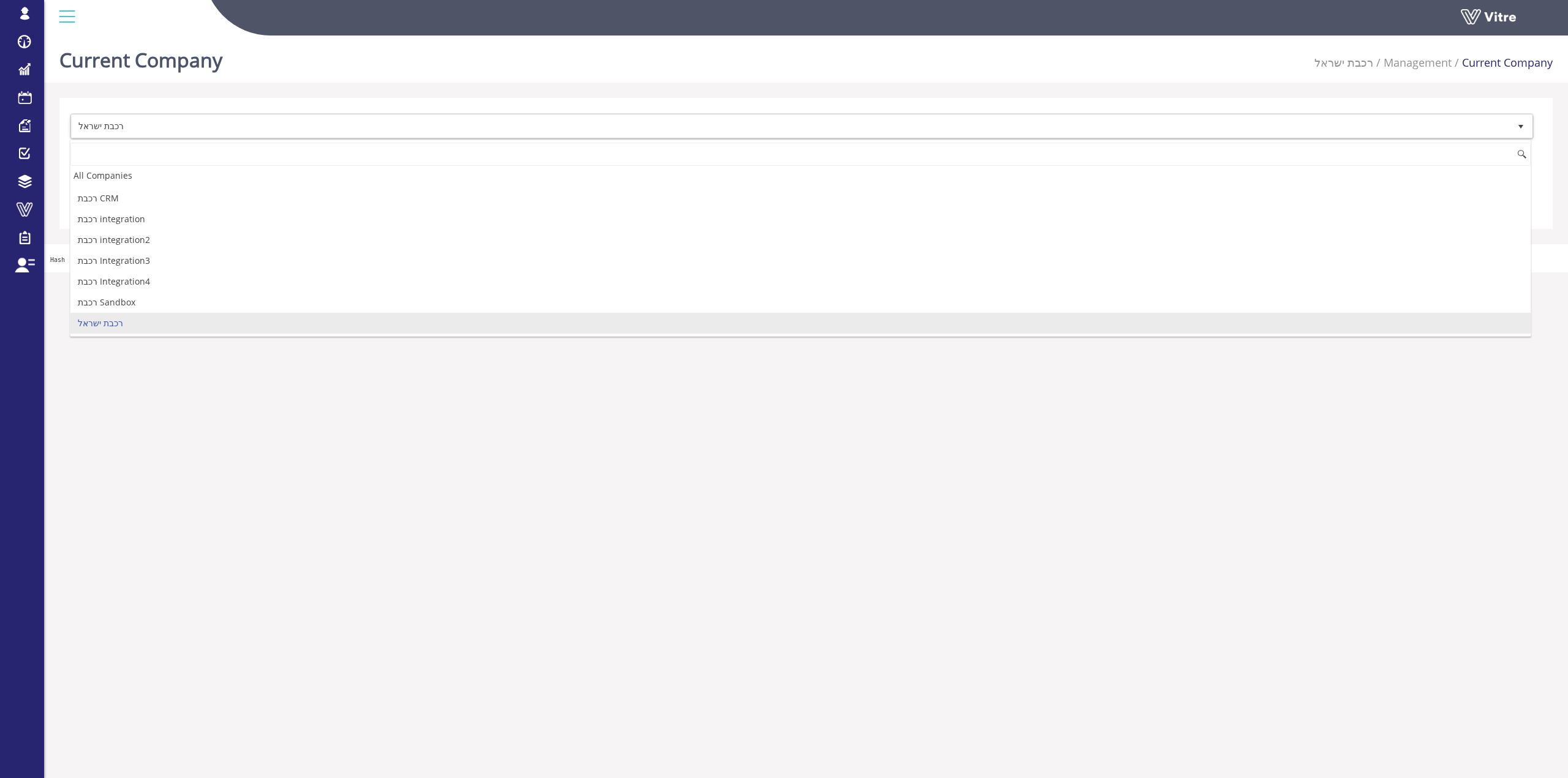
click at [295, 87] on div "Current Company רכבת [PERSON_NAME] Management Current Company רכבת [PERSON_NAME…" at bounding box center [806, 151] width 1524 height 242
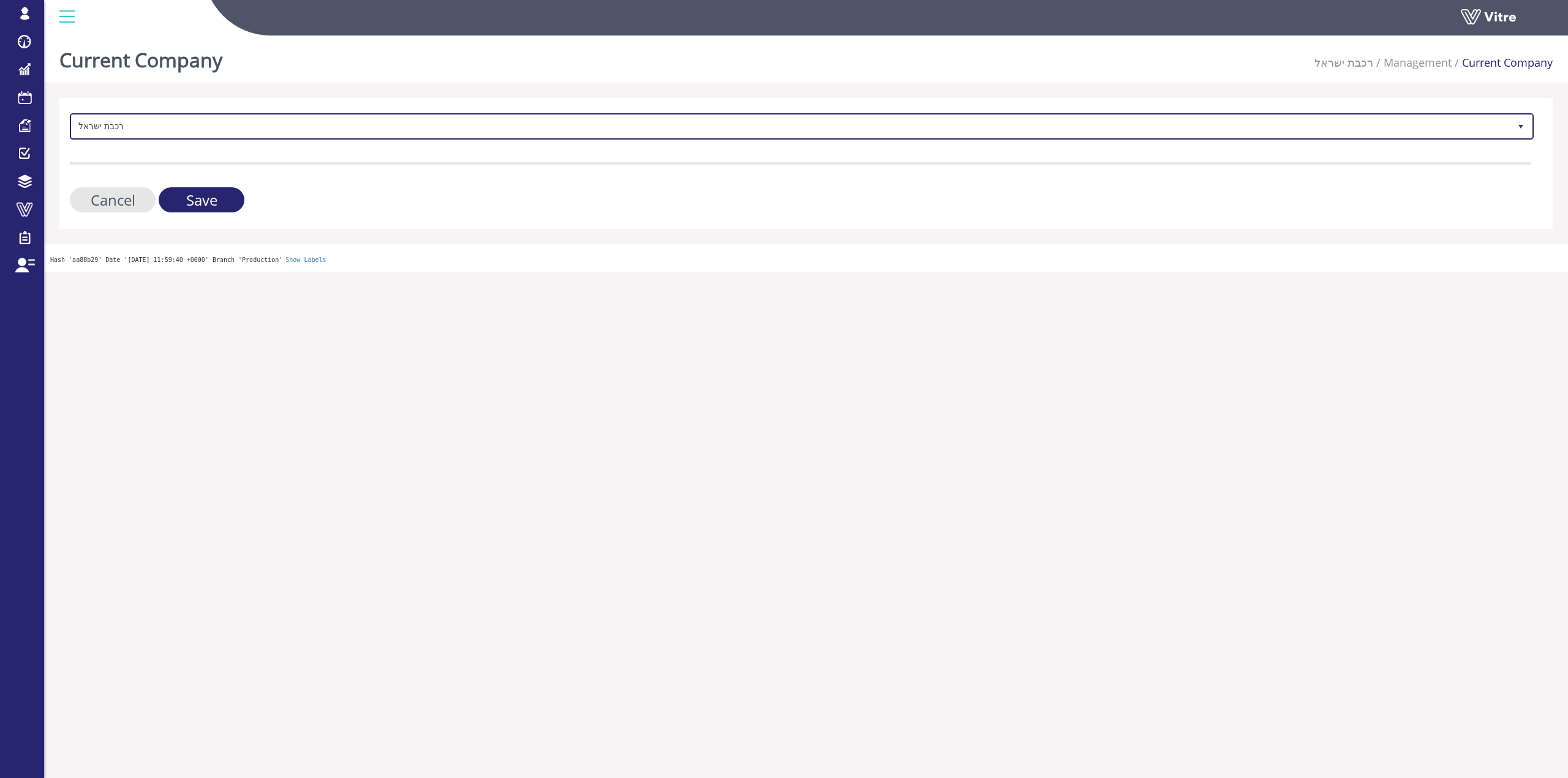
click at [110, 123] on span "רכבת ישראל" at bounding box center [791, 126] width 1438 height 22
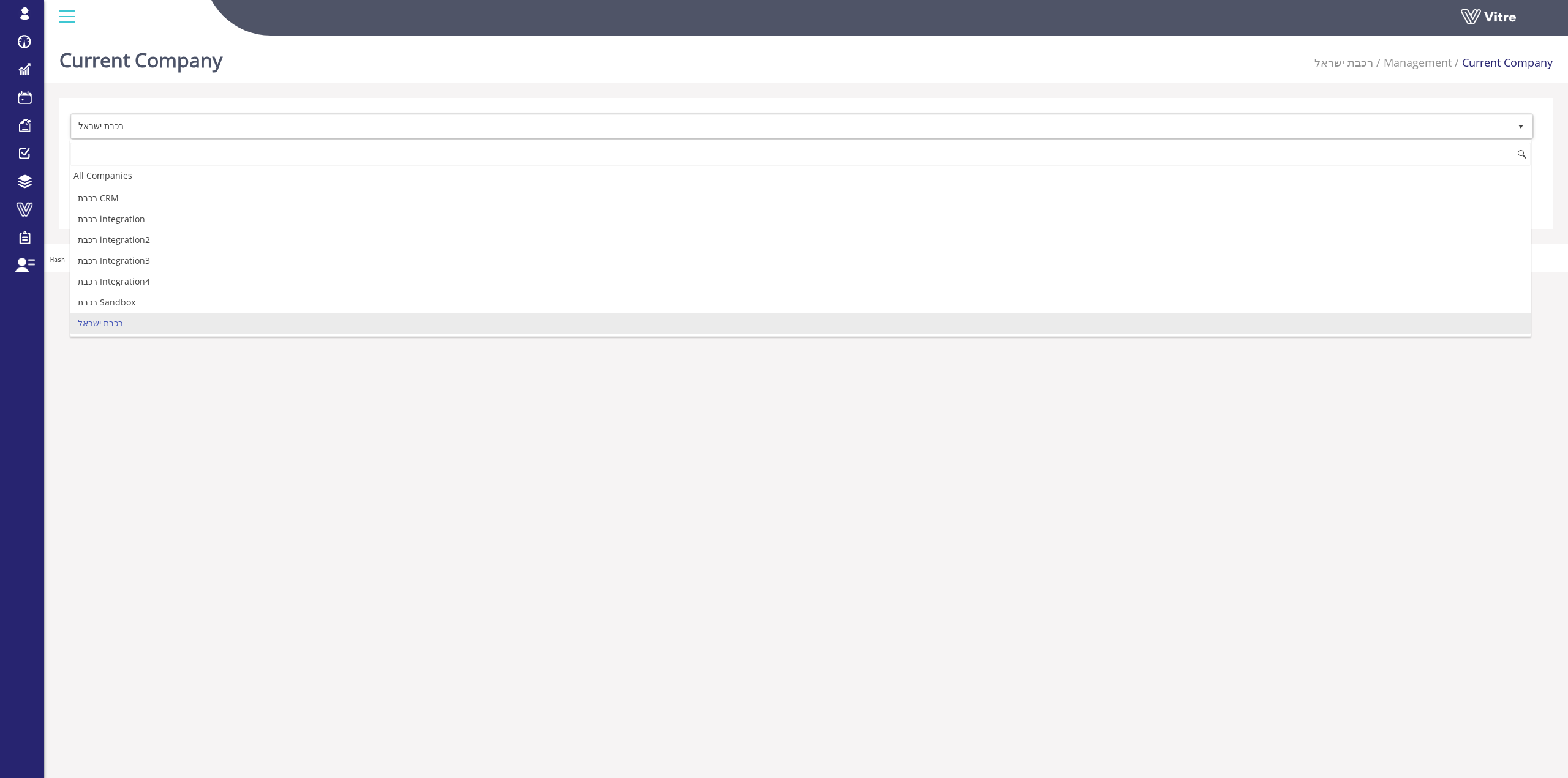
click at [138, 152] on input at bounding box center [800, 154] width 1460 height 23
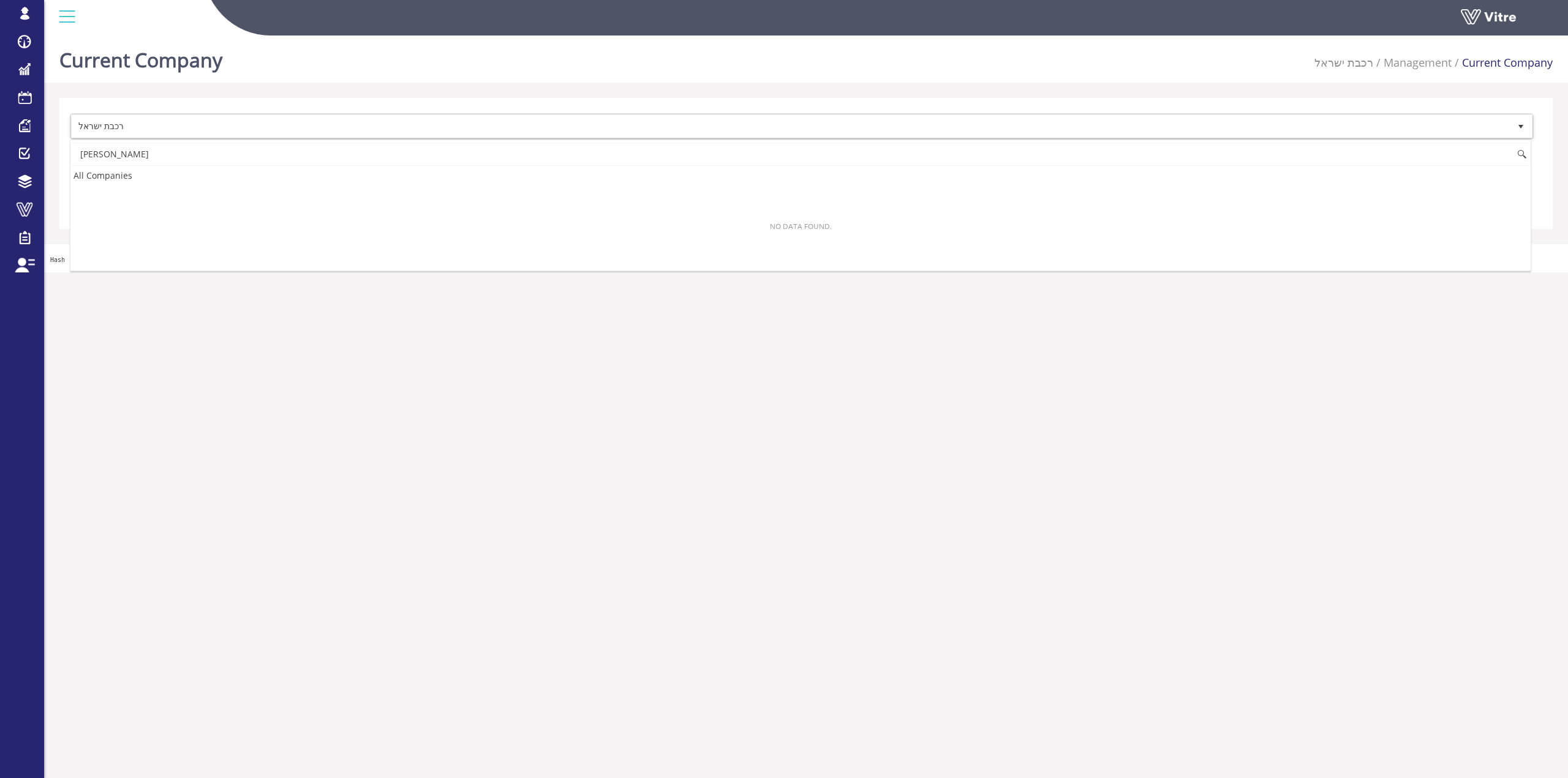
scroll to position [0, 0]
click at [142, 149] on input "דארש" at bounding box center [800, 154] width 1460 height 23
click at [142, 149] on input "דארשד" at bounding box center [800, 154] width 1460 height 23
click at [130, 155] on input "straדארשד" at bounding box center [800, 154] width 1460 height 23
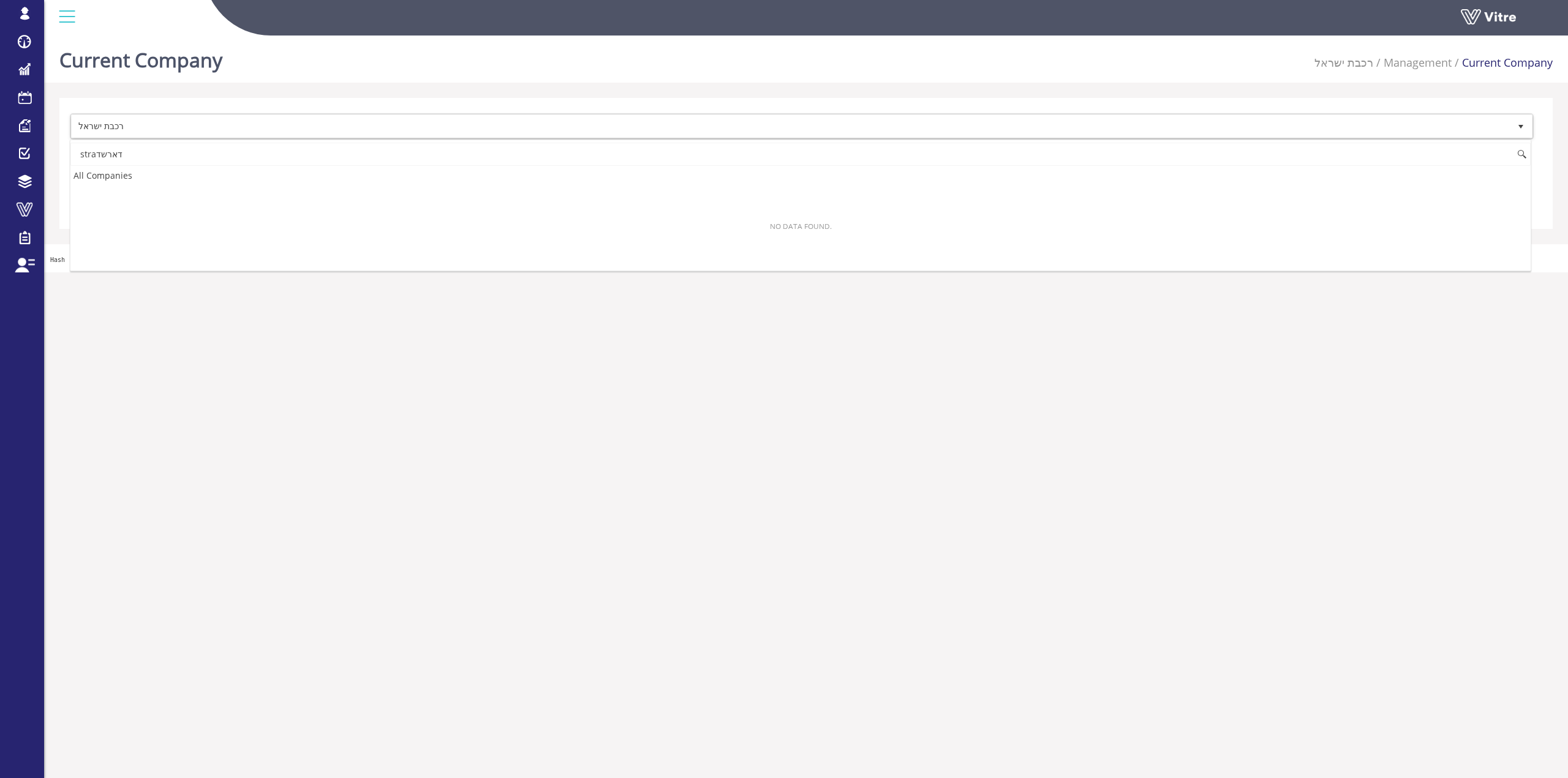
click at [130, 155] on input "straדארשד" at bounding box center [800, 154] width 1460 height 23
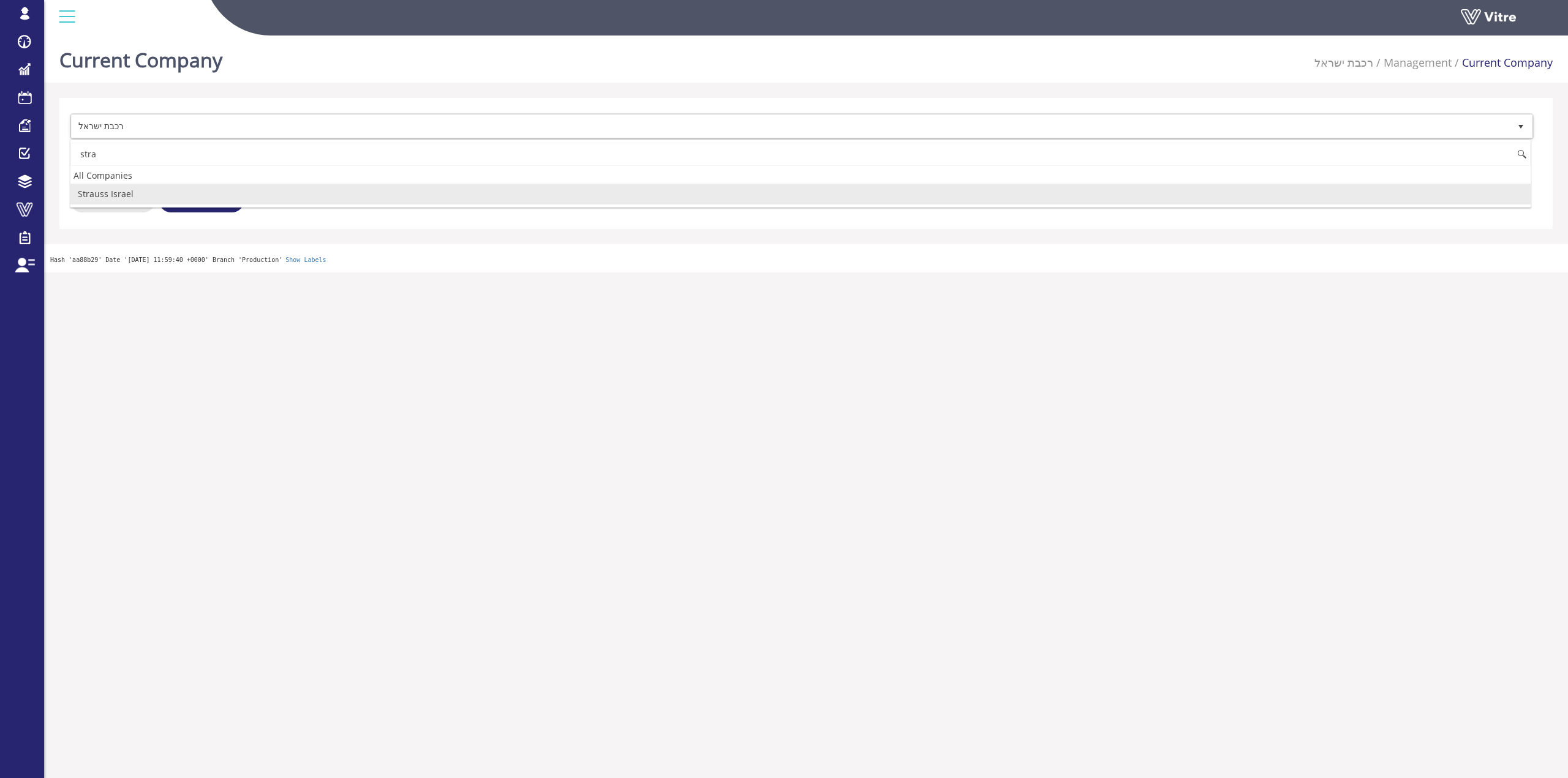
click at [118, 194] on li "Strauss Israel" at bounding box center [800, 194] width 1460 height 20
type input "stra"
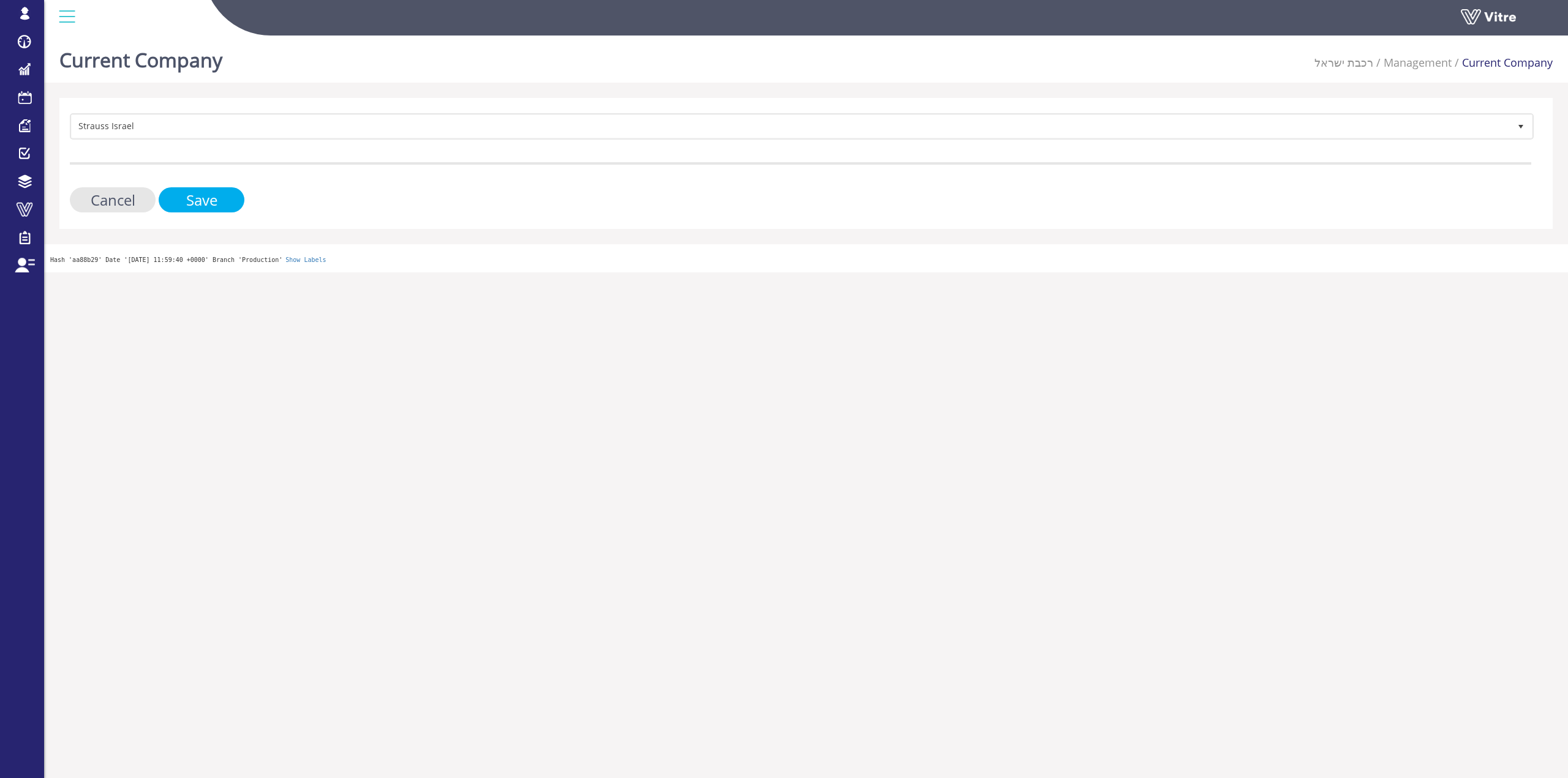
click at [175, 195] on input "Save" at bounding box center [201, 199] width 86 height 25
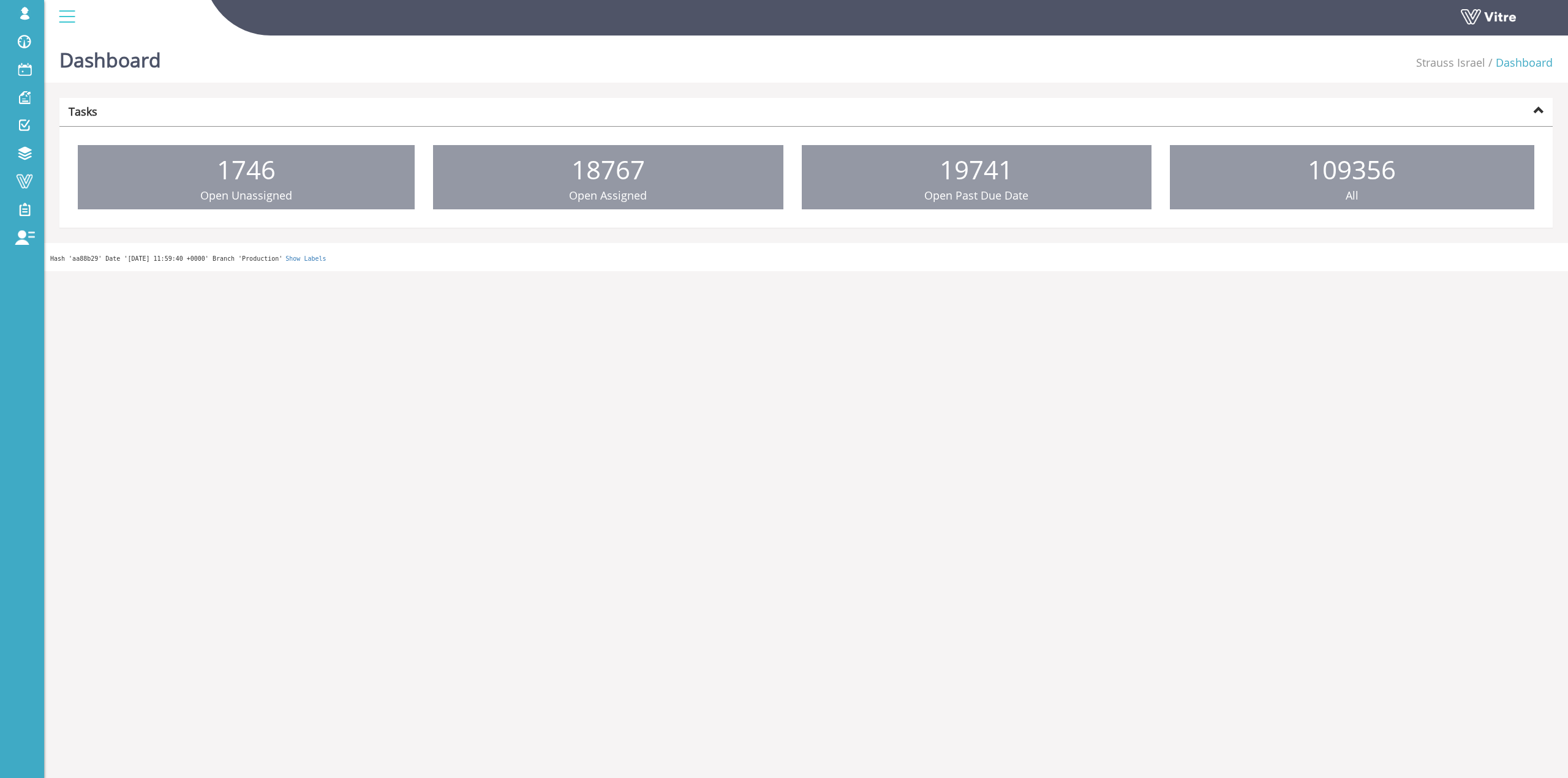
drag, startPoint x: 84, startPoint y: 71, endPoint x: 235, endPoint y: 55, distance: 151.8
click at [0, 0] on span "Change Company" at bounding box center [0, 0] width 0 height 0
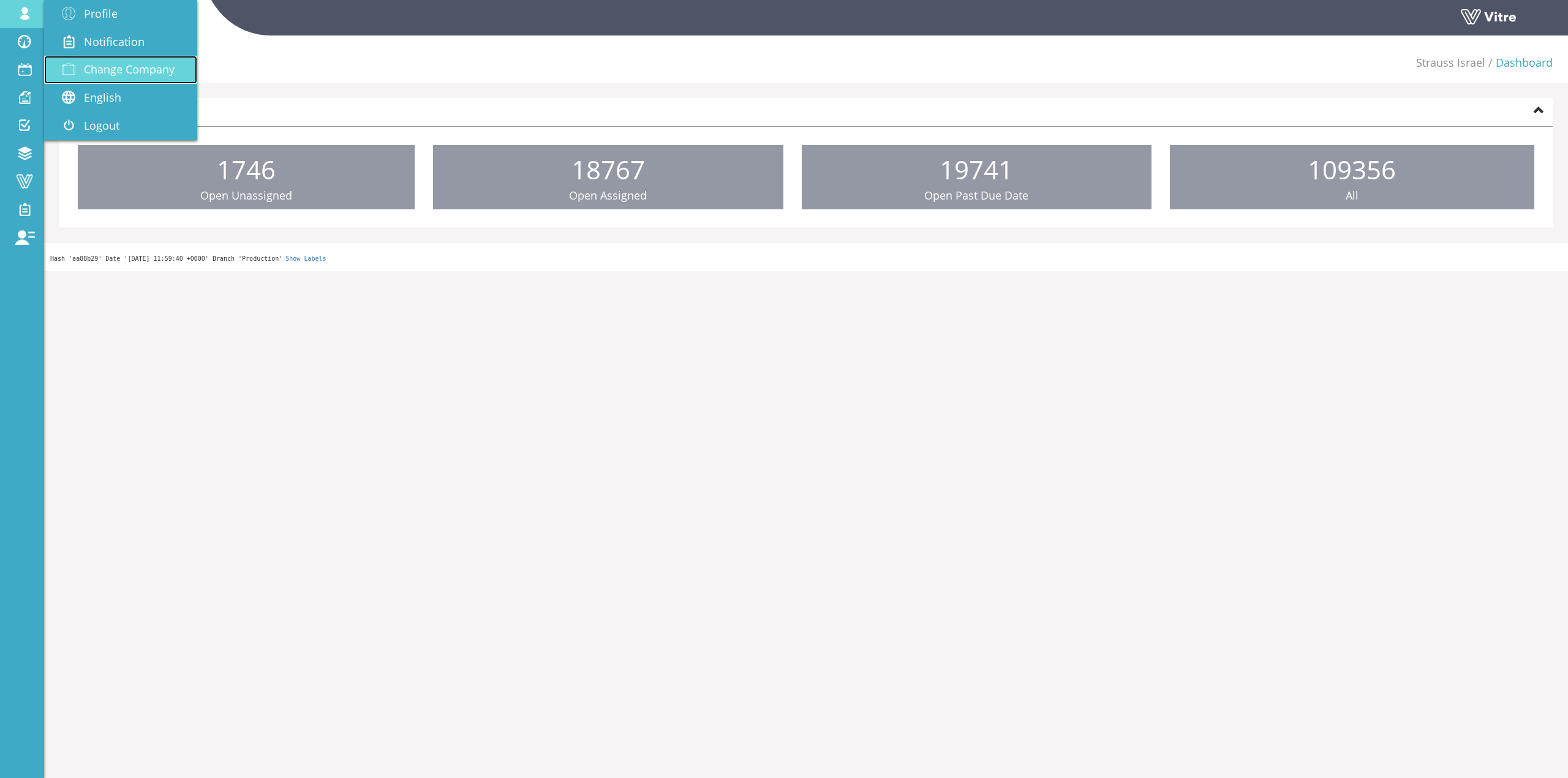
click at [98, 76] on span "Change Company" at bounding box center [129, 69] width 91 height 15
click at [116, 71] on span "Change Company" at bounding box center [129, 69] width 91 height 15
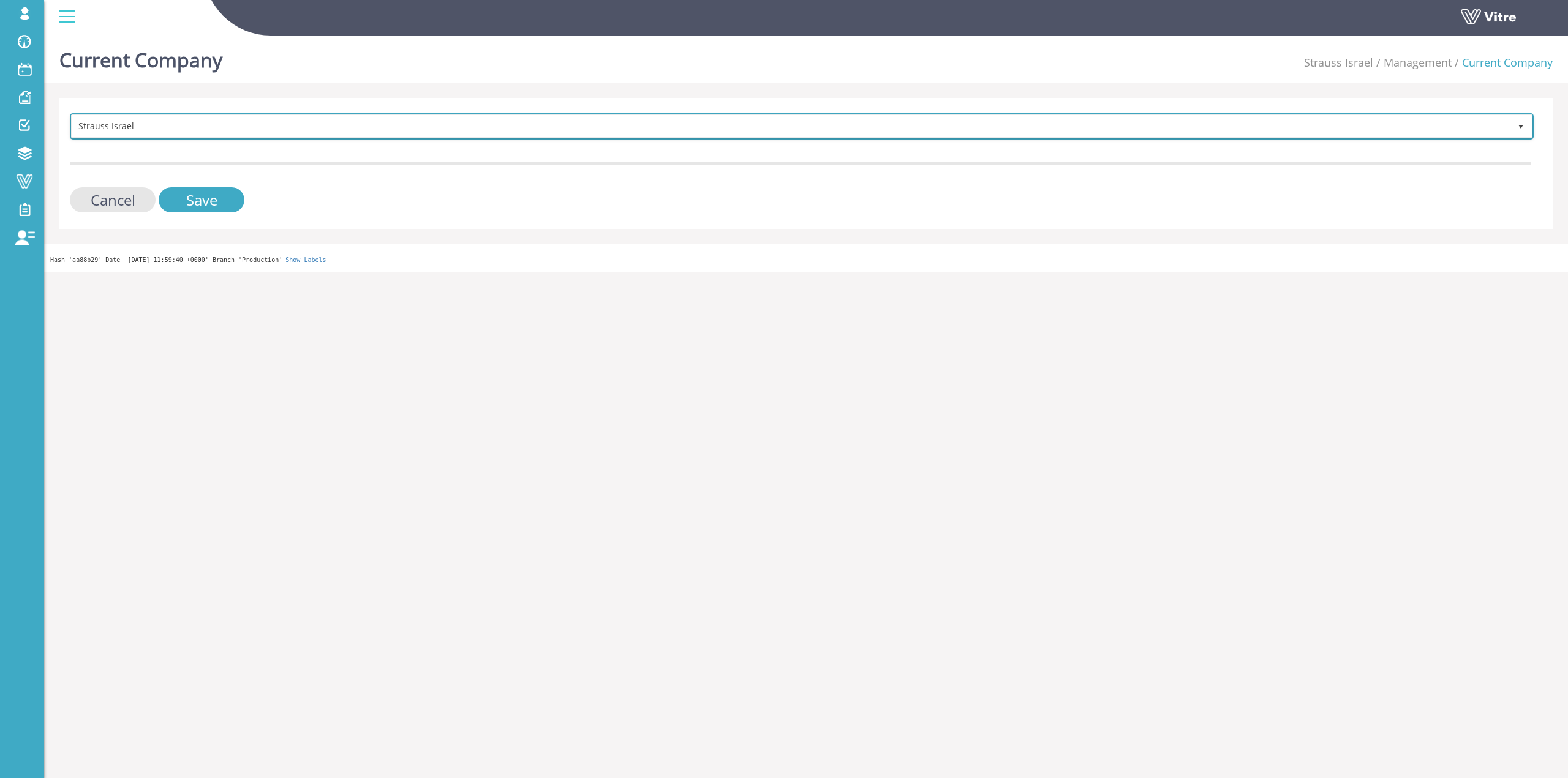
click at [185, 121] on span "Strauss Israel" at bounding box center [791, 126] width 1438 height 22
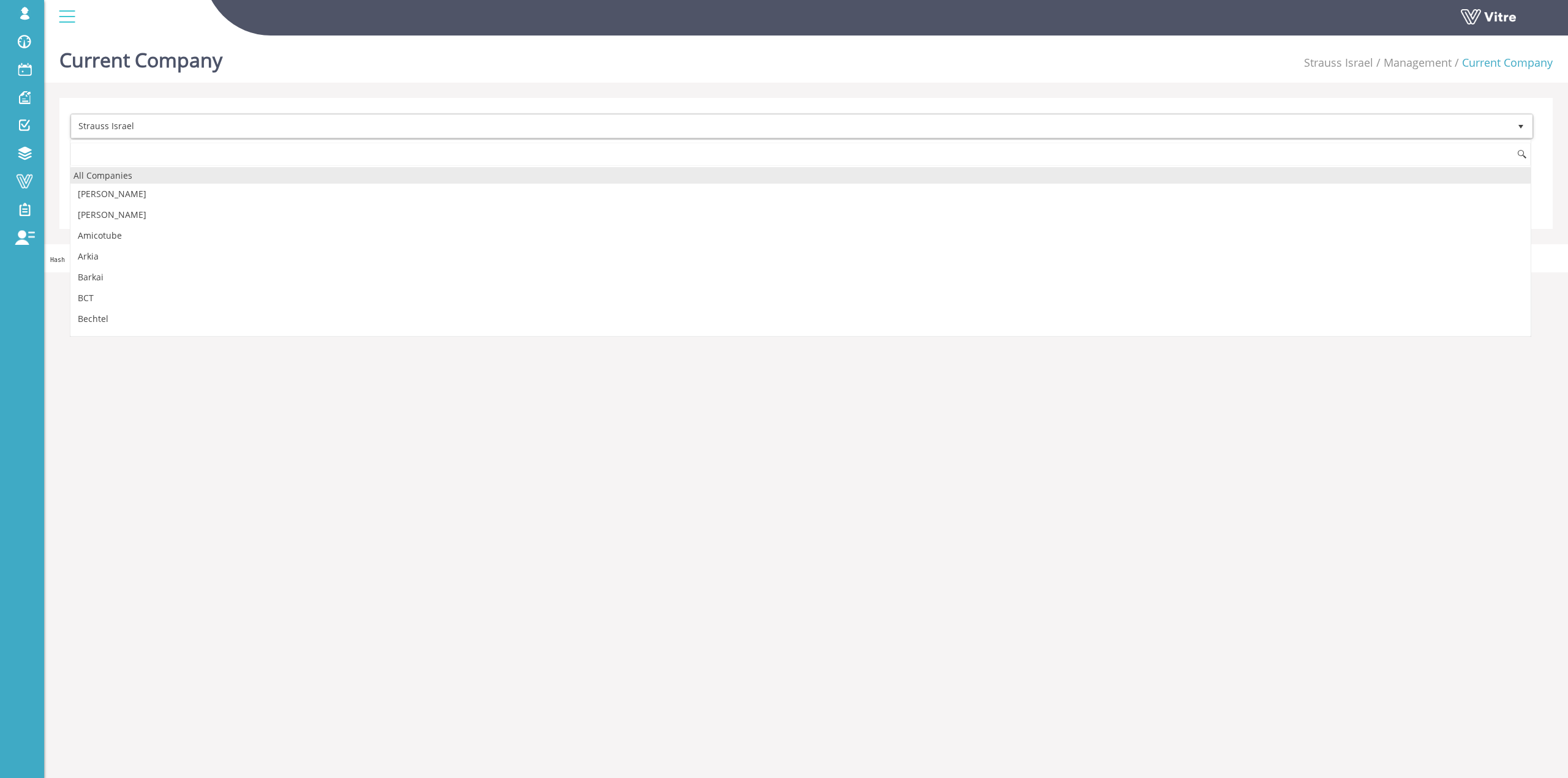
scroll to position [1453, 0]
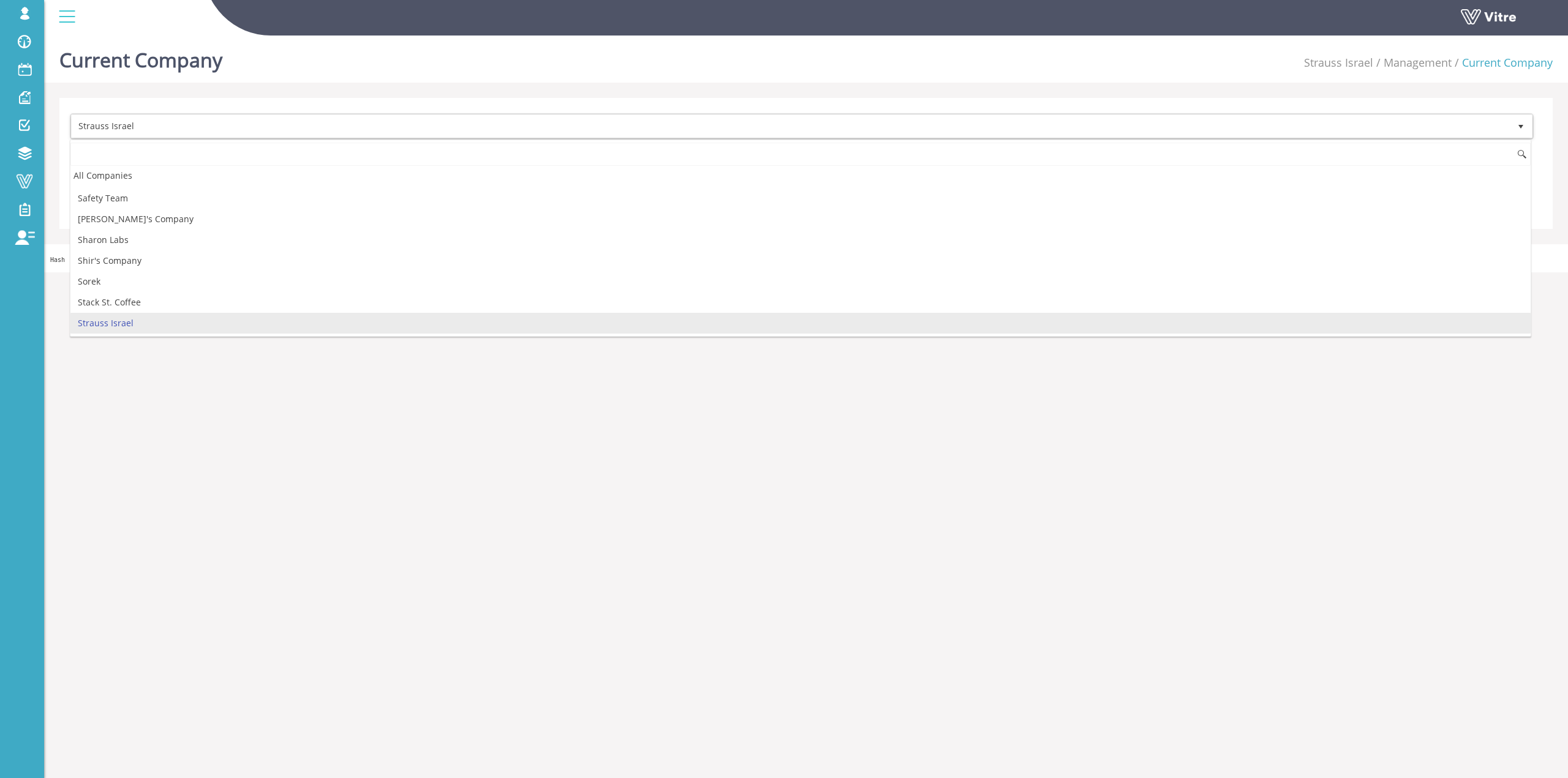
click at [177, 147] on input at bounding box center [800, 154] width 1460 height 23
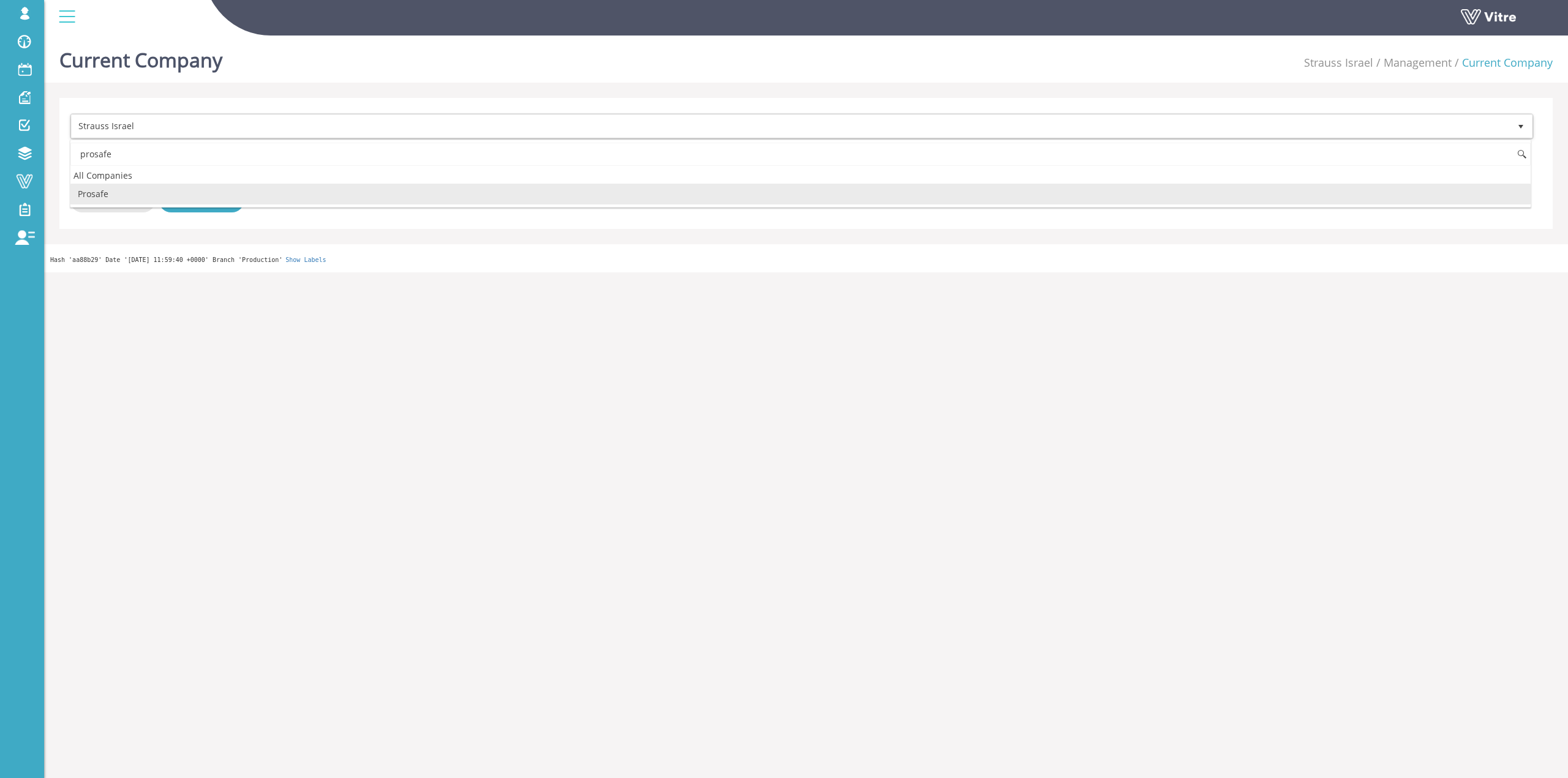
scroll to position [0, 0]
click at [150, 189] on li "Prosafe" at bounding box center [800, 194] width 1460 height 20
type input "prosafe"
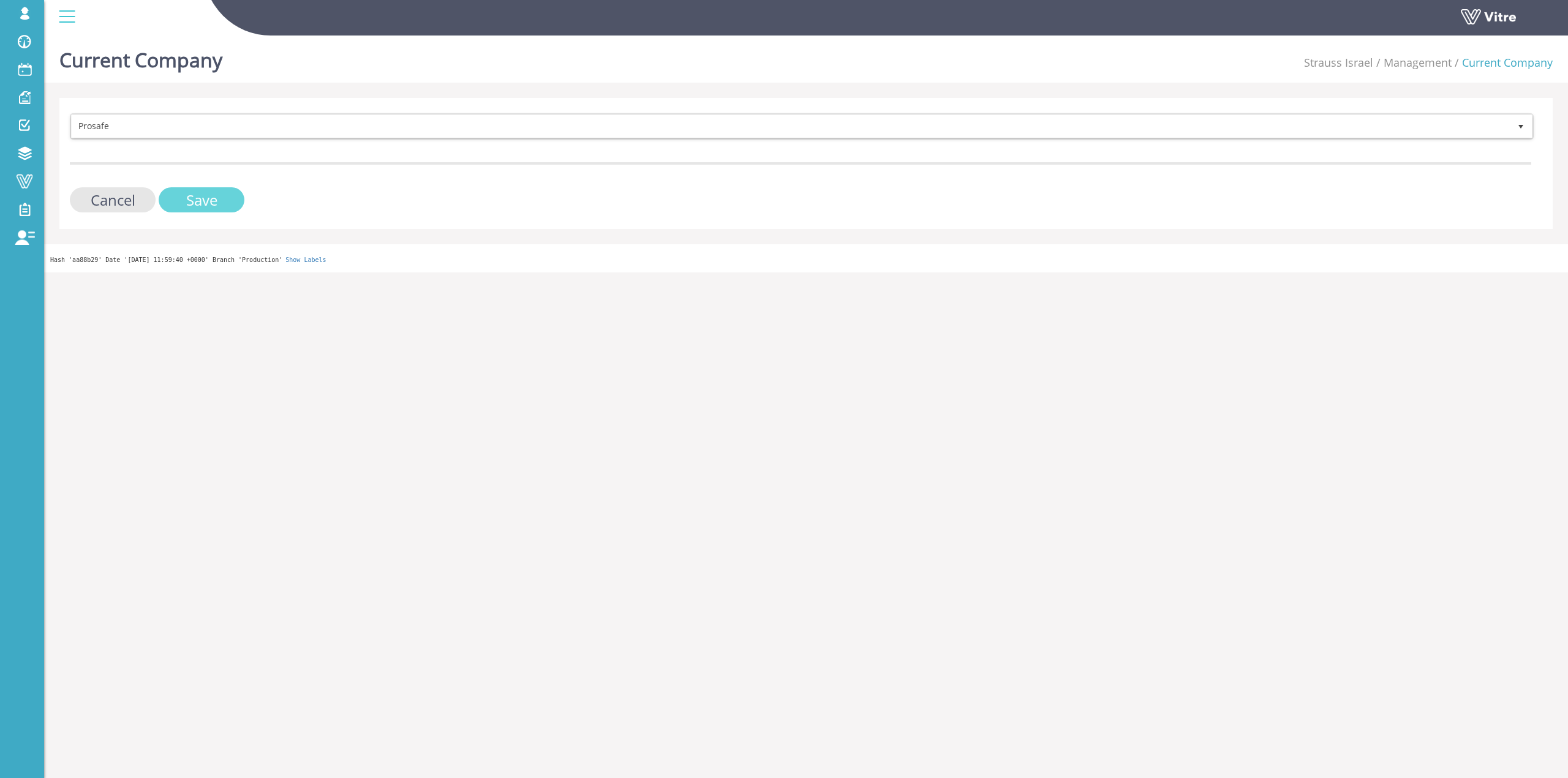
click at [177, 189] on input "Save" at bounding box center [201, 199] width 86 height 25
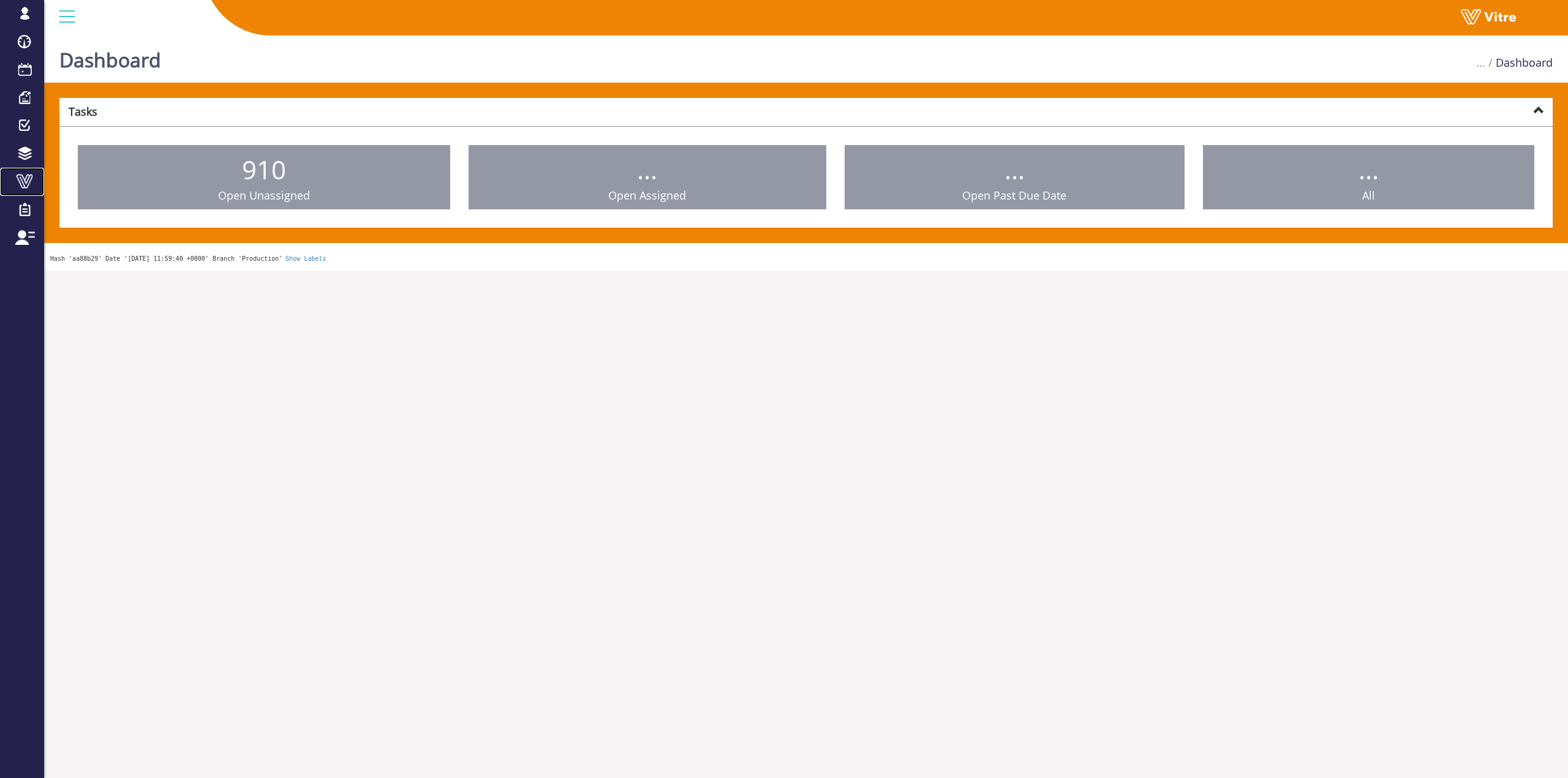
drag, startPoint x: 0, startPoint y: 0, endPoint x: 16, endPoint y: 181, distance: 181.7
click at [27, 74] on span at bounding box center [24, 69] width 30 height 15
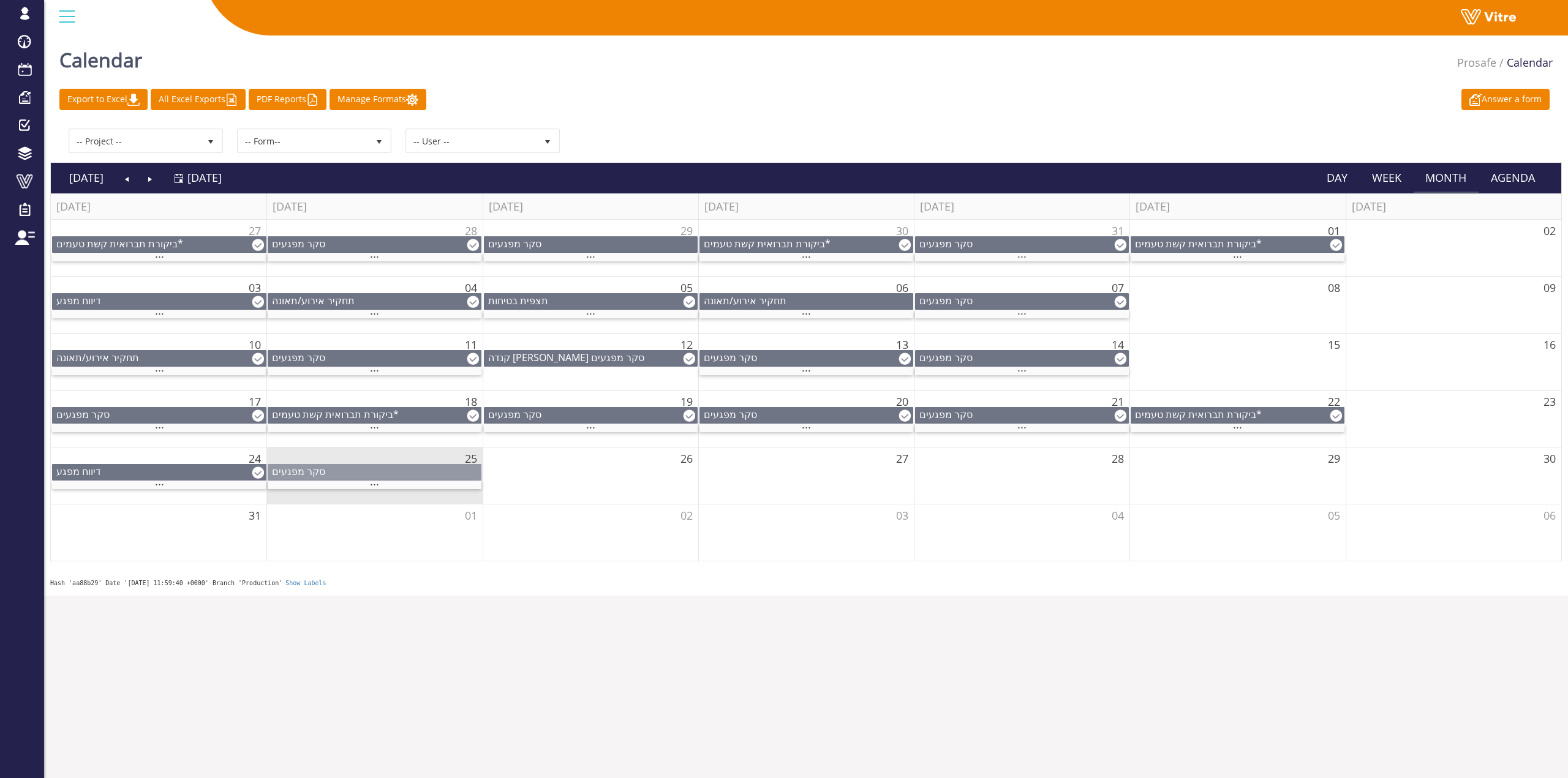
click at [450, 476] on div "סקר מפגעים" at bounding box center [374, 472] width 213 height 13
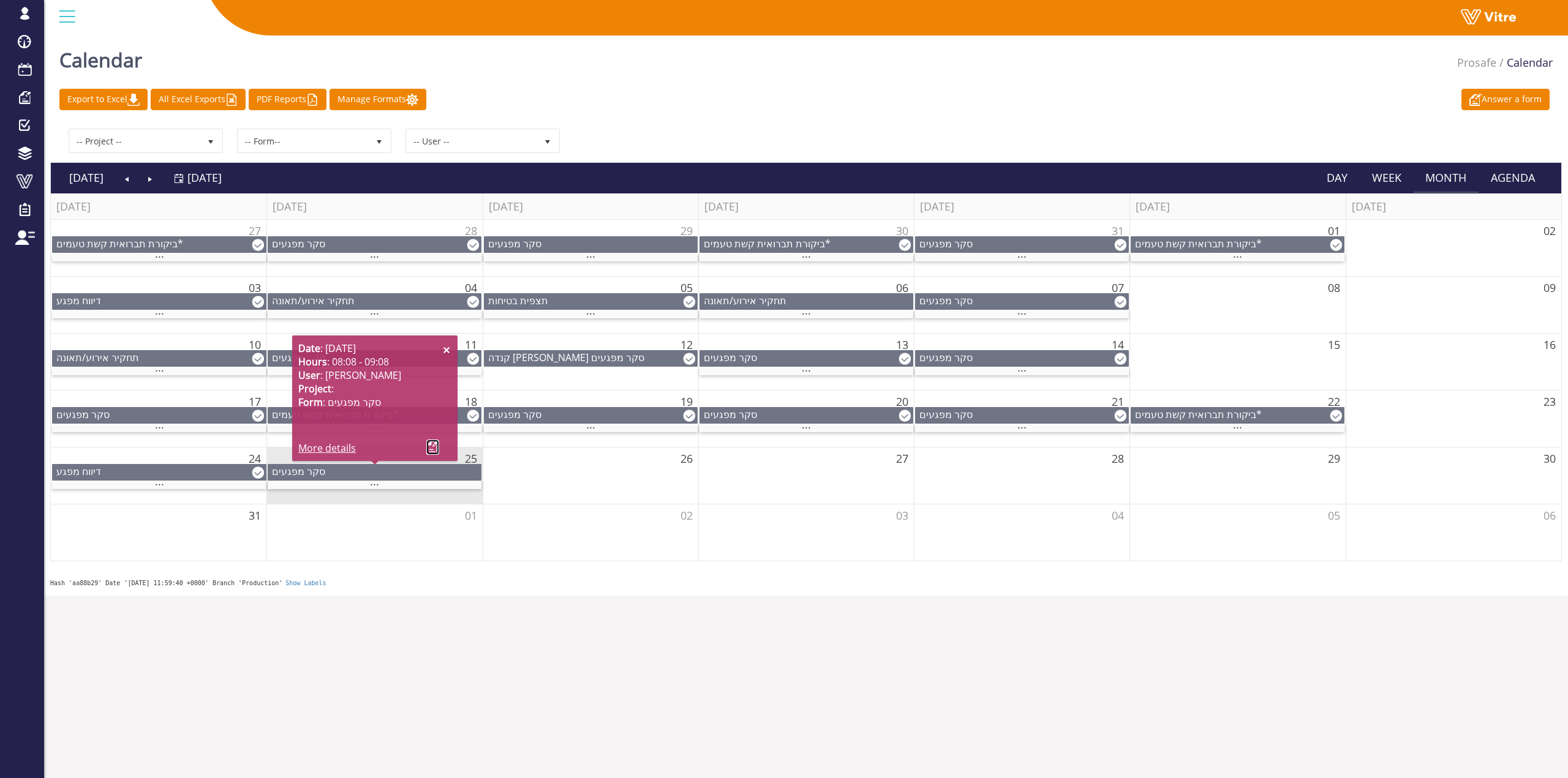
click at [433, 450] on link at bounding box center [432, 447] width 13 height 16
click at [524, 101] on div "Answer a form Export to Excel All Excel Exports PDF Reports Manage Formats" at bounding box center [805, 100] width 1512 height 21
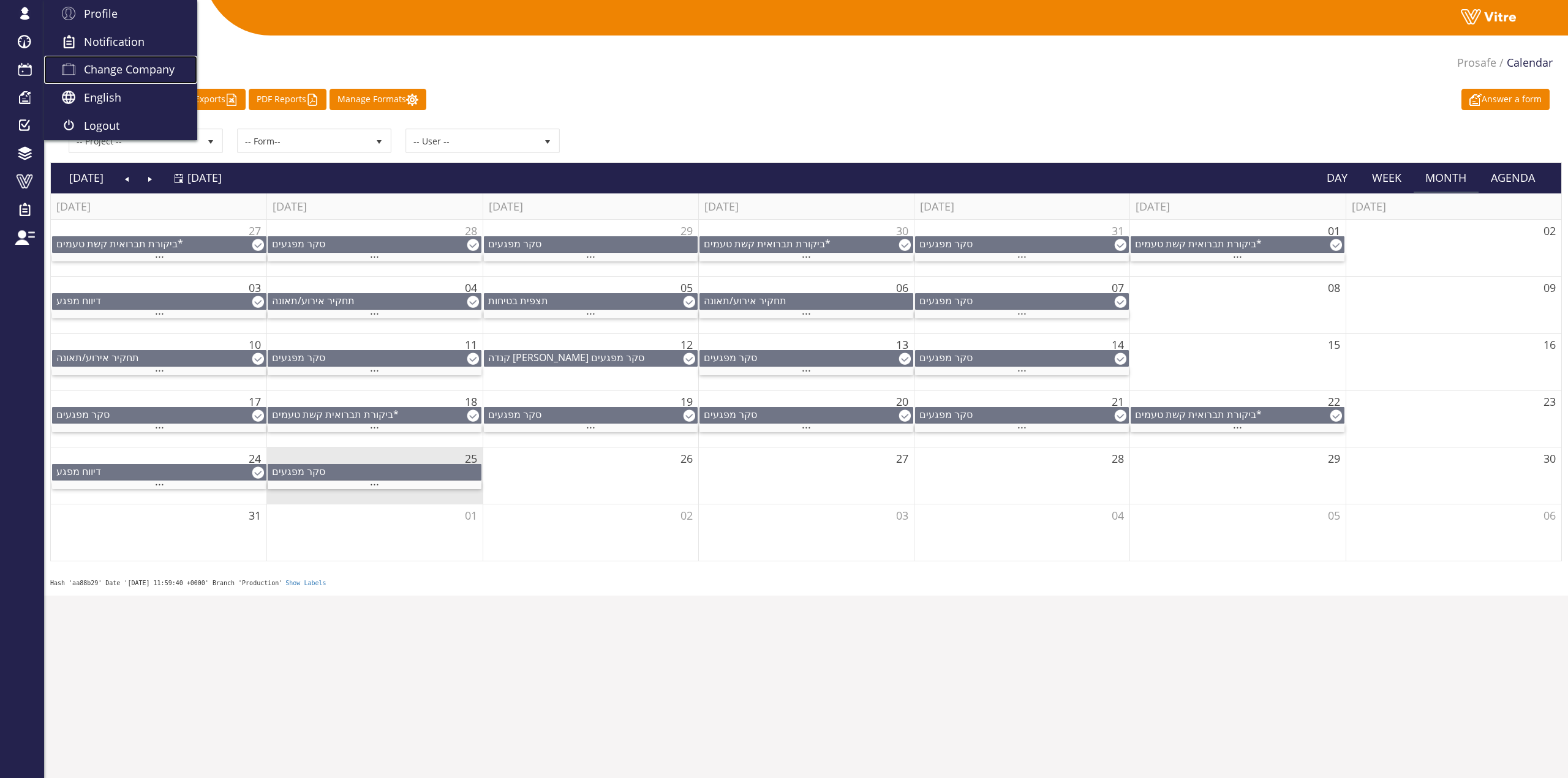
click at [91, 74] on span "Change Company" at bounding box center [129, 69] width 91 height 15
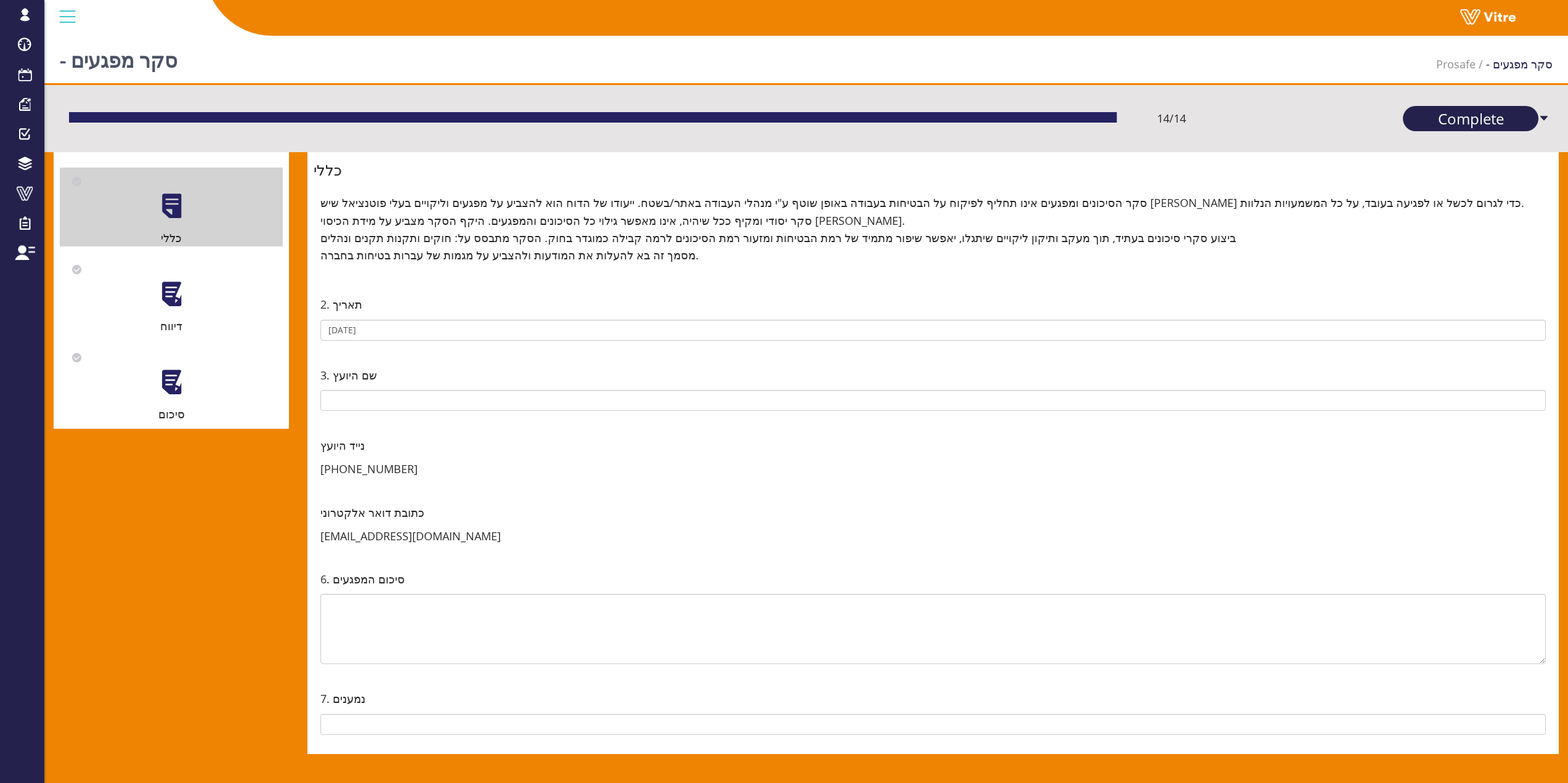
click at [35, 197] on span at bounding box center [24, 193] width 30 height 15
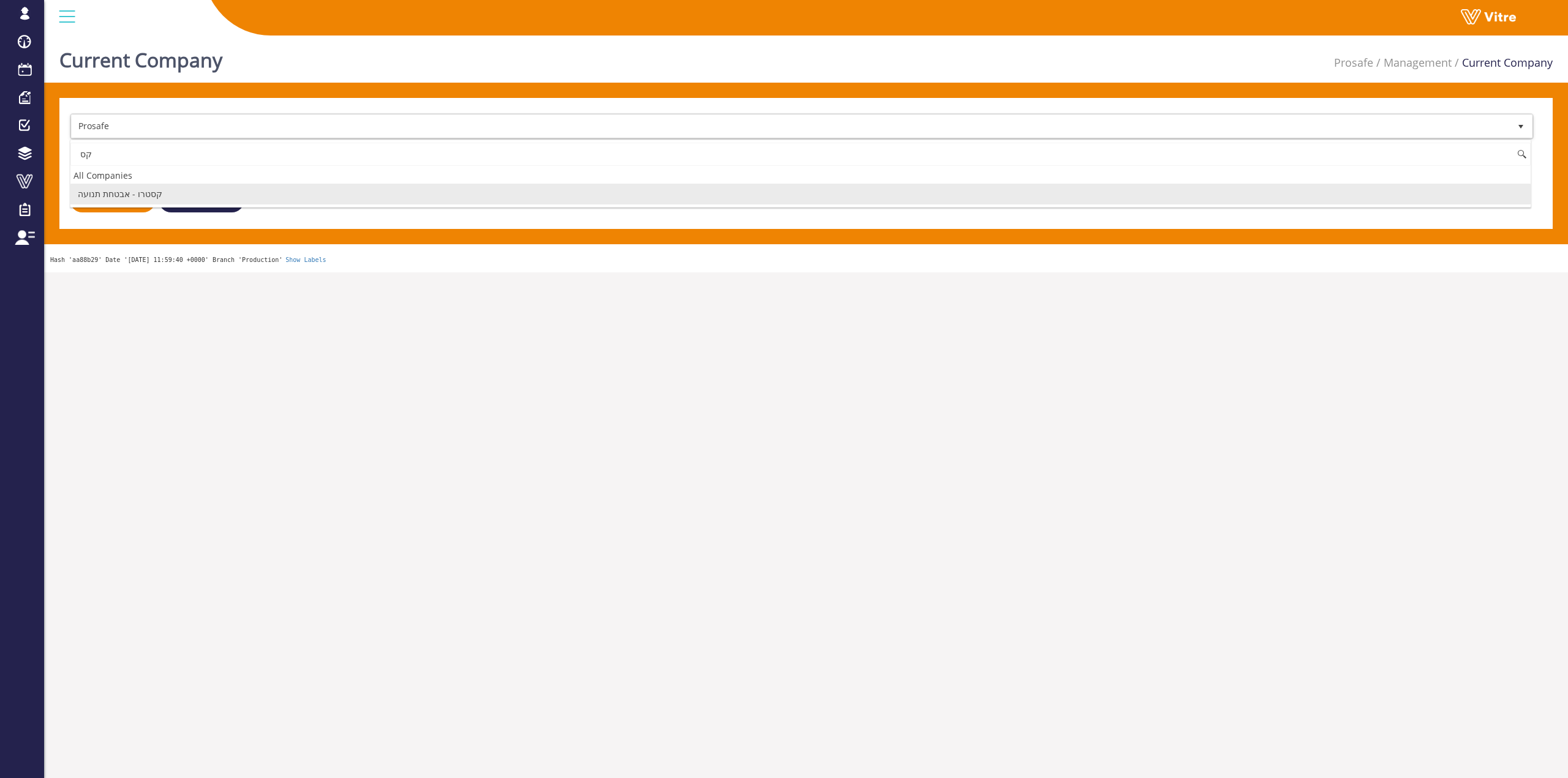
click at [138, 160] on input "קס" at bounding box center [800, 154] width 1460 height 23
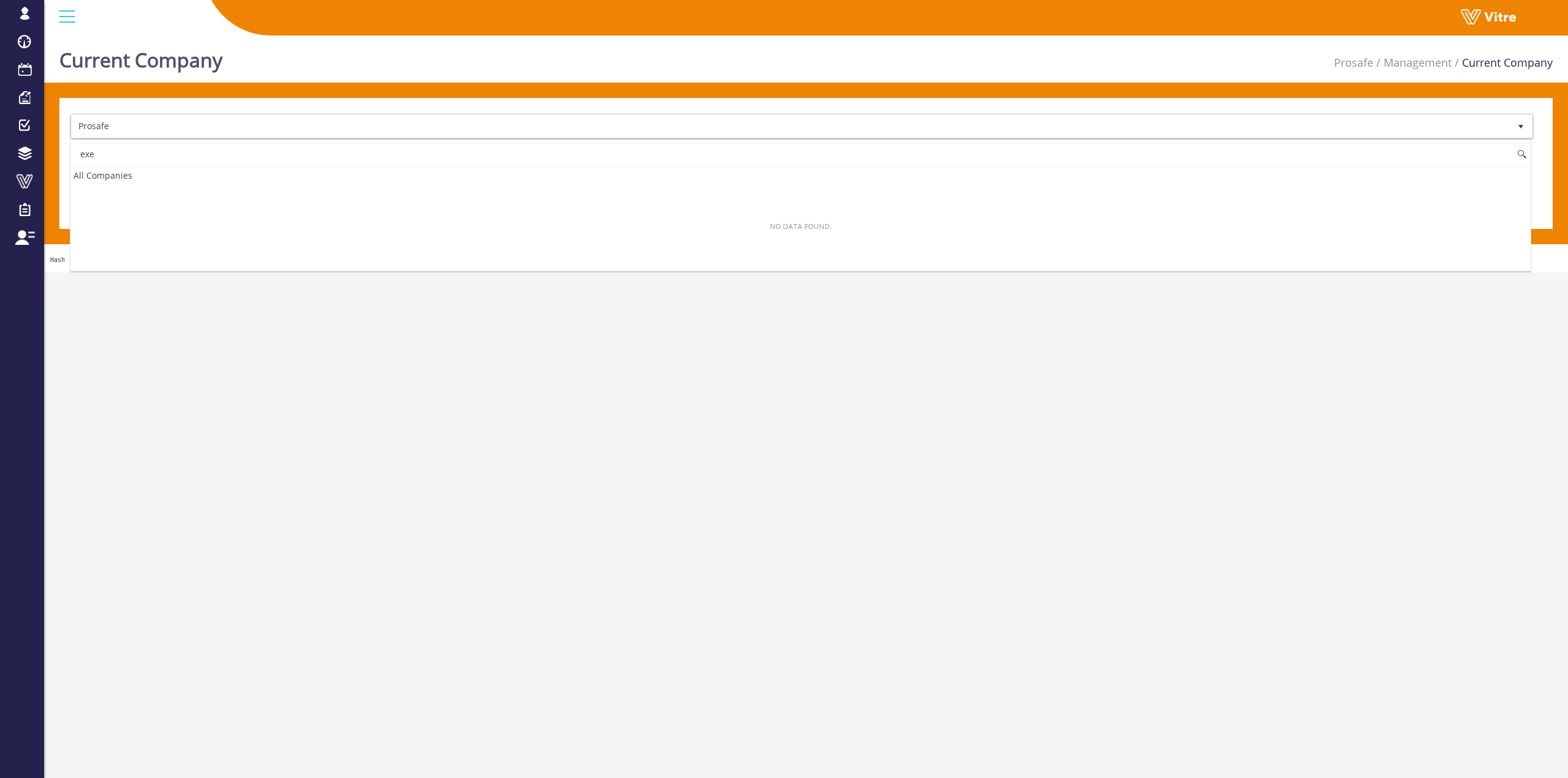
click at [138, 152] on input "exe" at bounding box center [800, 154] width 1460 height 23
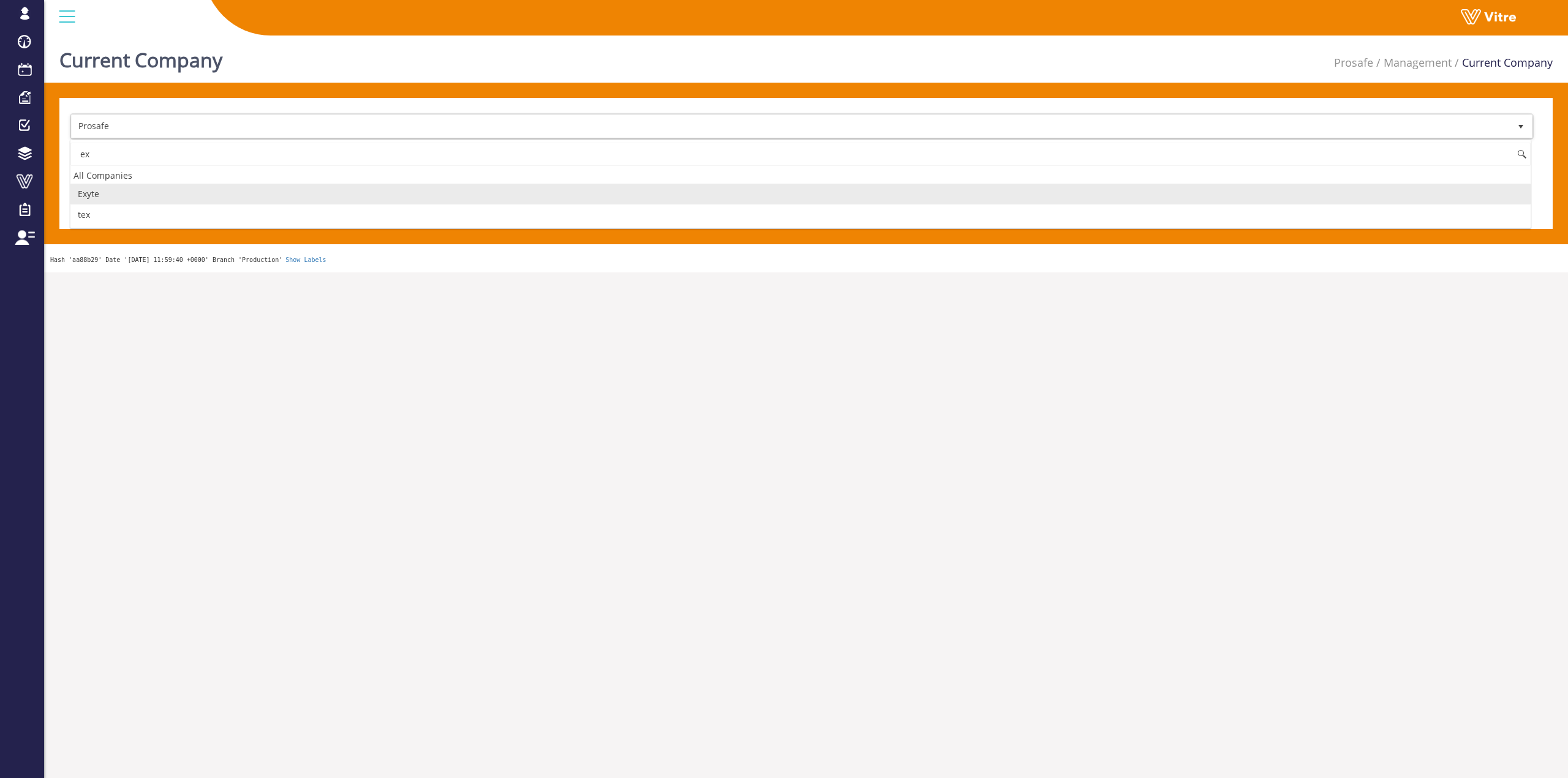
click at [114, 199] on li "Exyte" at bounding box center [800, 194] width 1460 height 20
type input "ex"
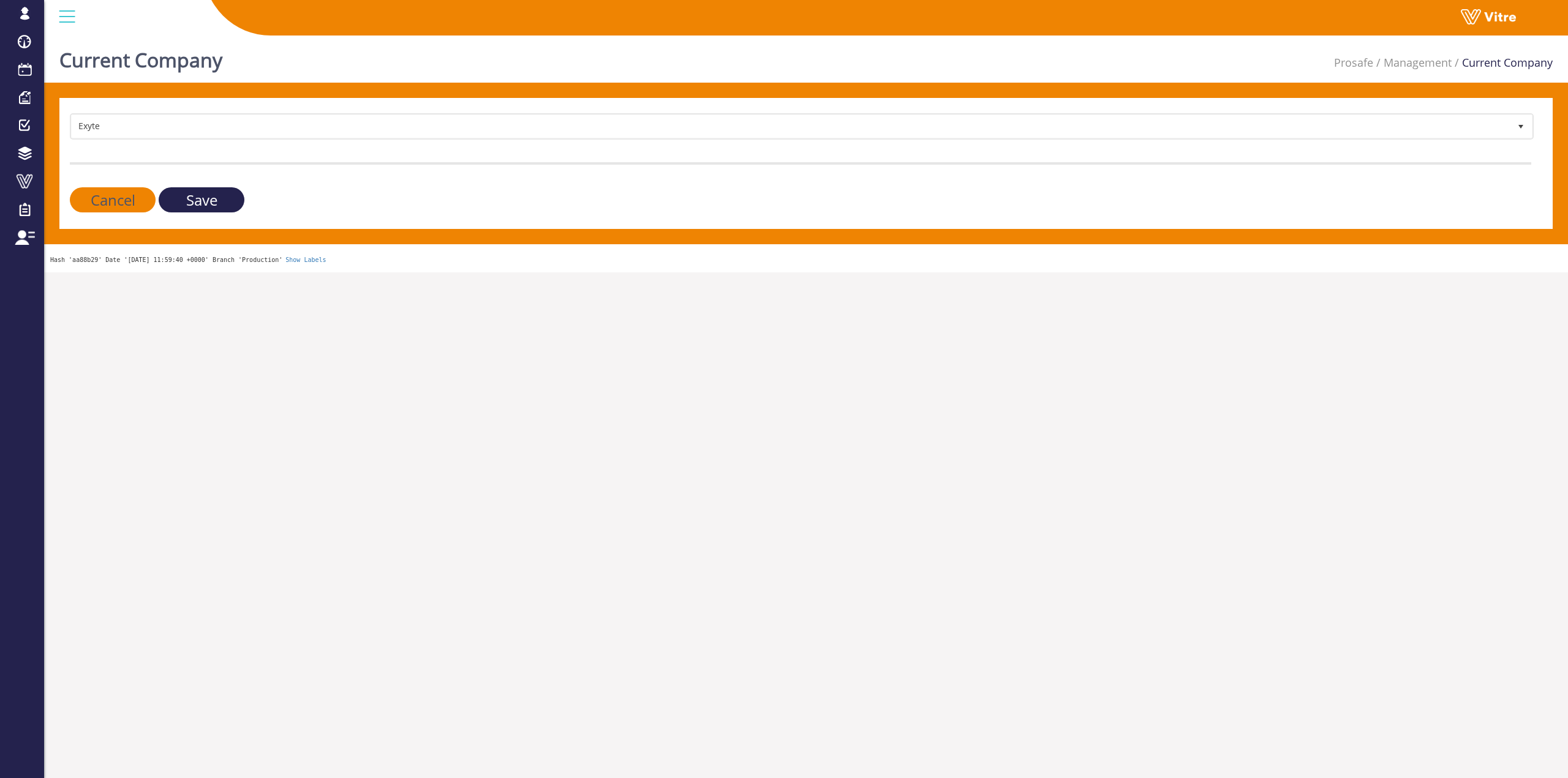
click at [188, 197] on input "Save" at bounding box center [201, 199] width 86 height 25
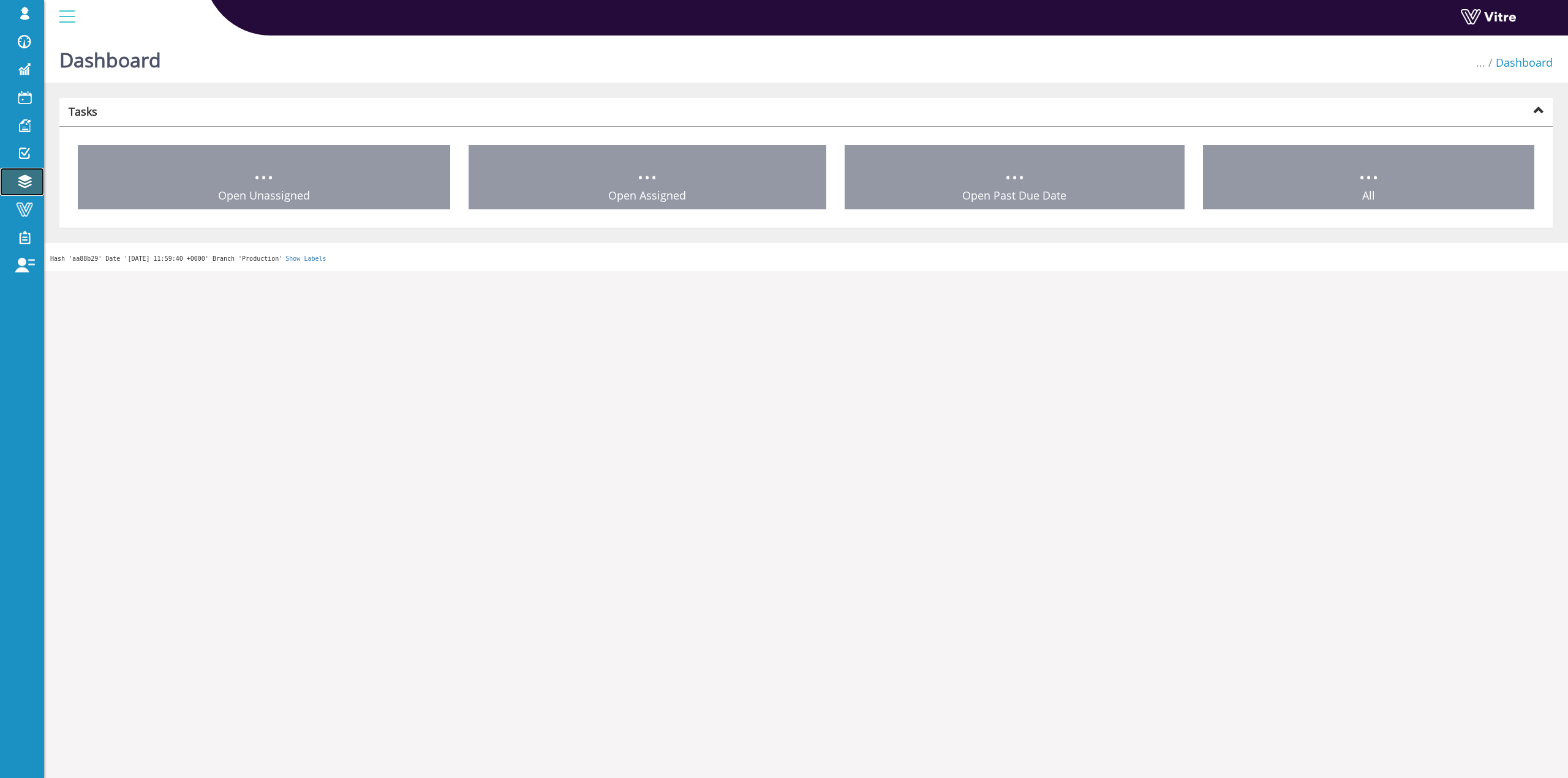
click at [34, 186] on span at bounding box center [24, 181] width 30 height 15
click at [36, 214] on span at bounding box center [24, 209] width 30 height 15
